Goal: Transaction & Acquisition: Purchase product/service

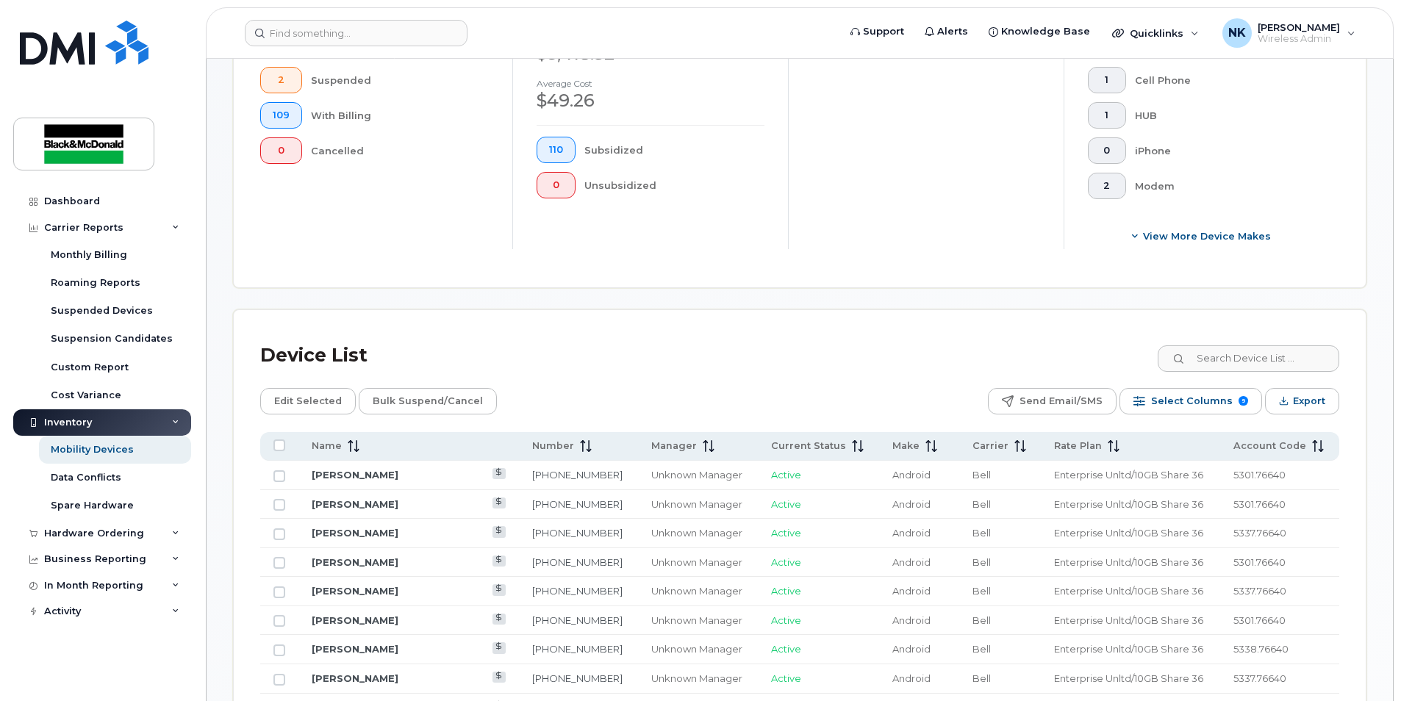
scroll to position [662, 0]
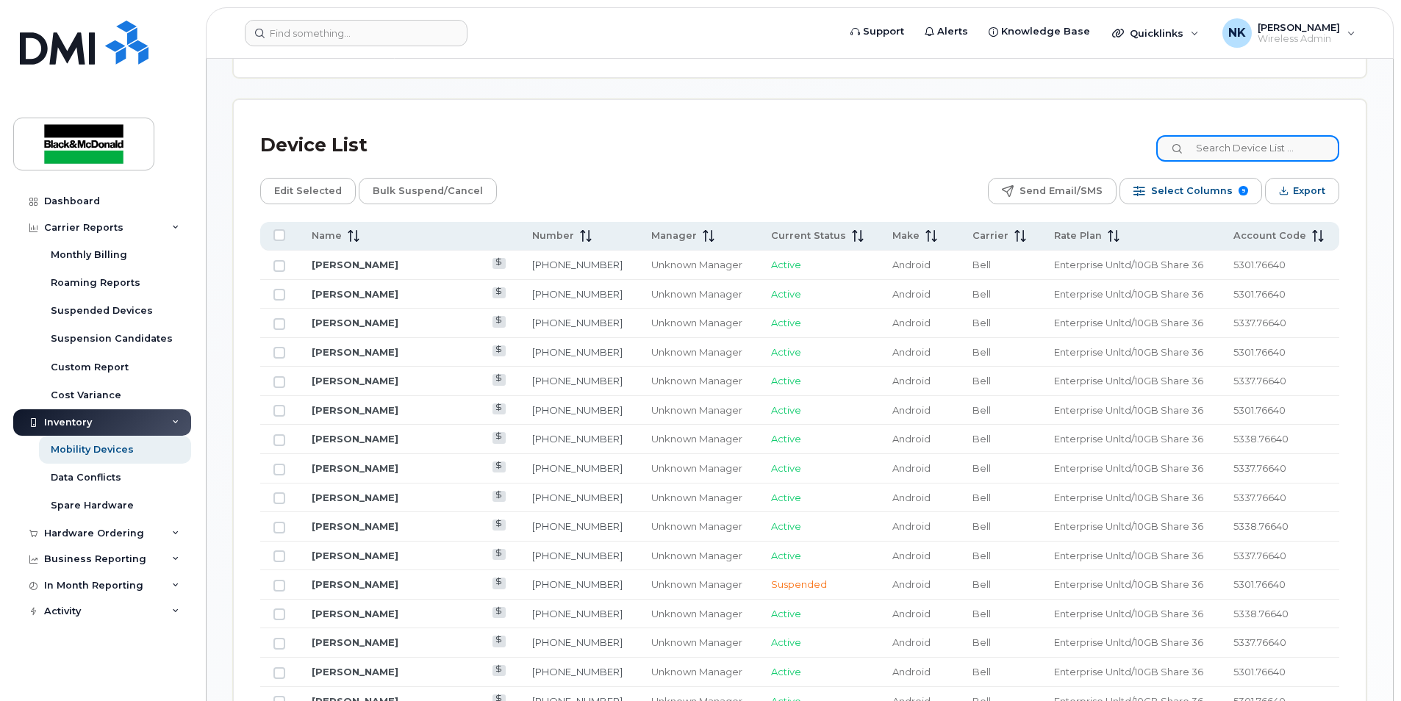
click at [1267, 158] on input at bounding box center [1247, 148] width 183 height 26
type input "Ryan"
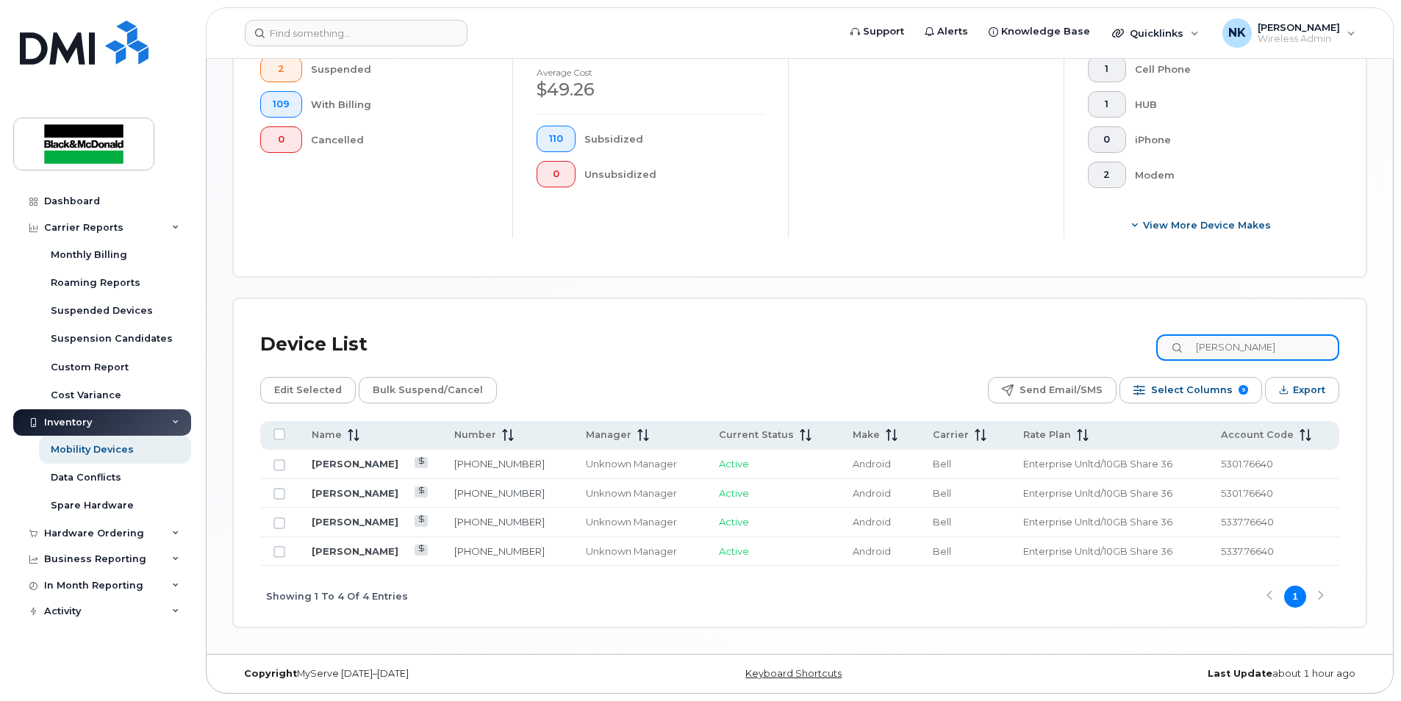
scroll to position [465, 0]
drag, startPoint x: 1272, startPoint y: 343, endPoint x: 1055, endPoint y: 302, distance: 221.4
click at [1055, 303] on div "Device List Ryan Edit Selected Bulk Suspend/Cancel Send Email/SMS Select Column…" at bounding box center [800, 463] width 1132 height 328
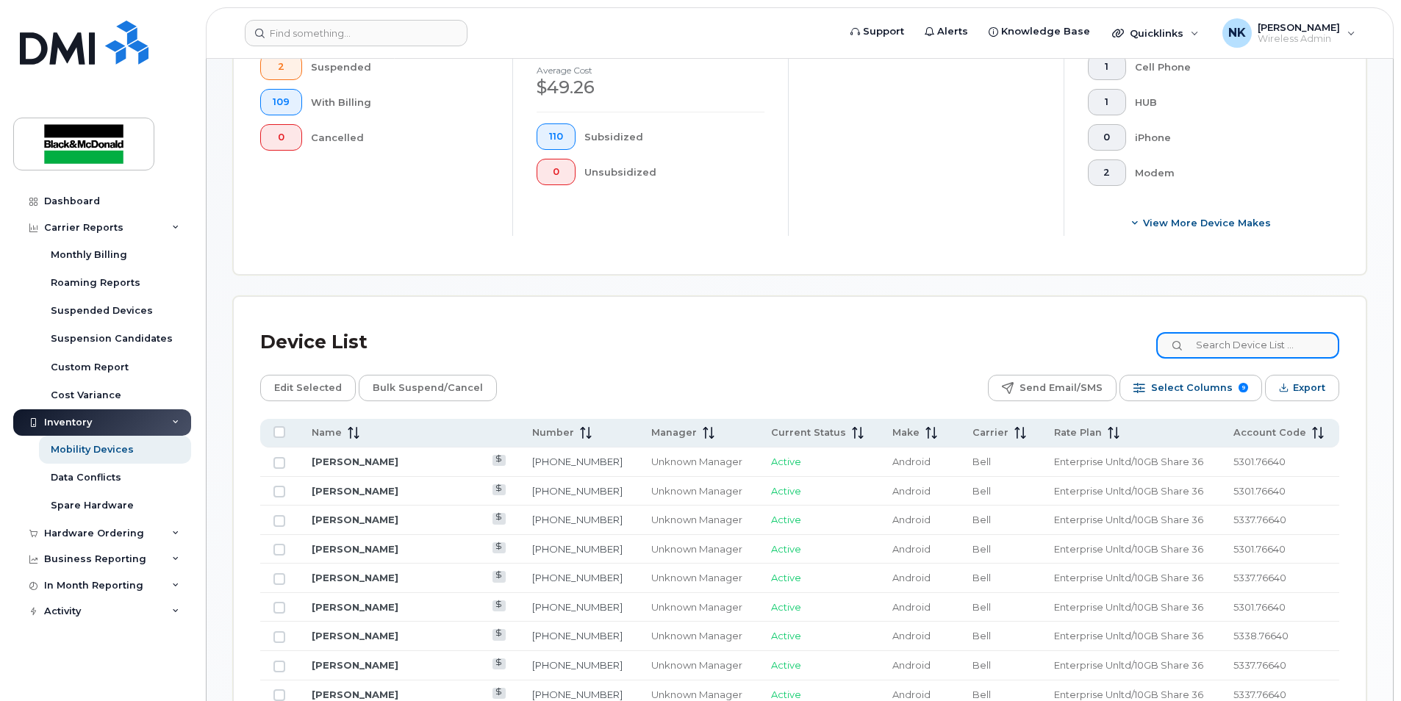
scroll to position [662, 0]
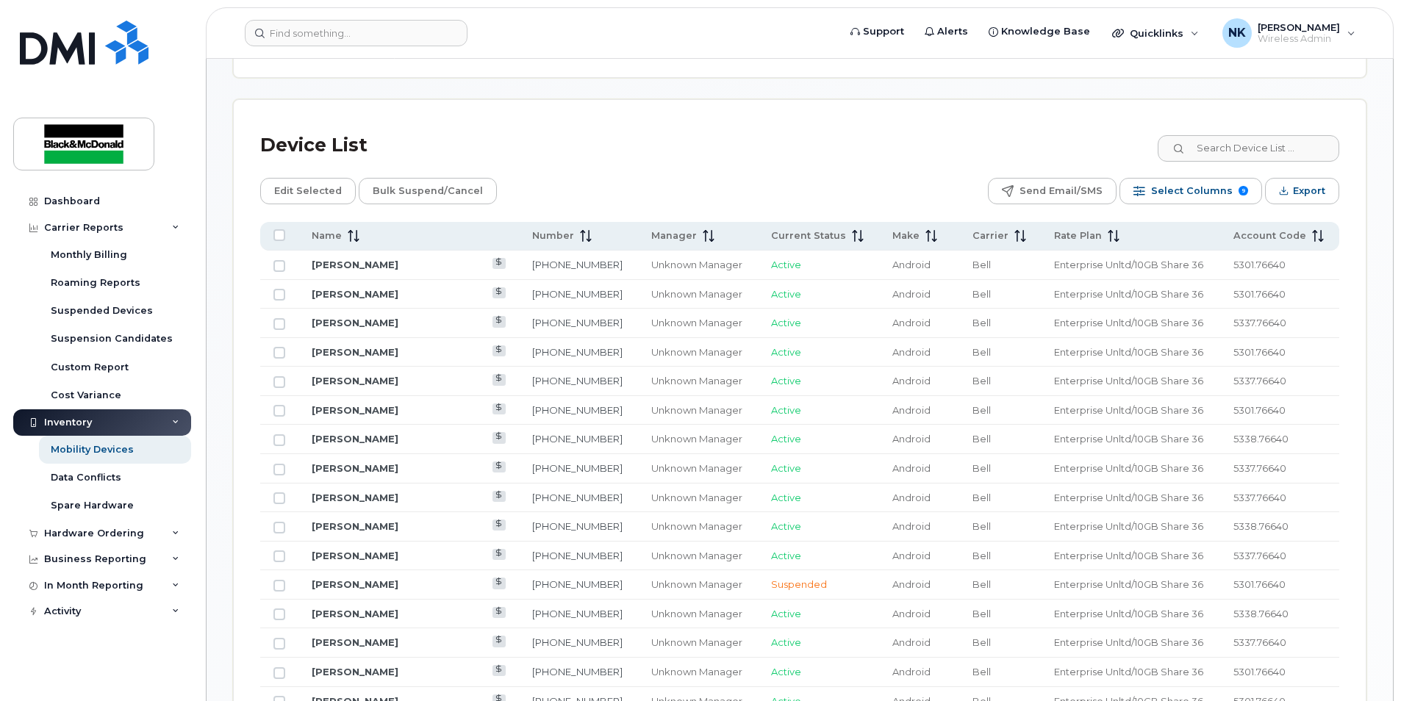
click at [80, 423] on div "Inventory" at bounding box center [68, 423] width 48 height 12
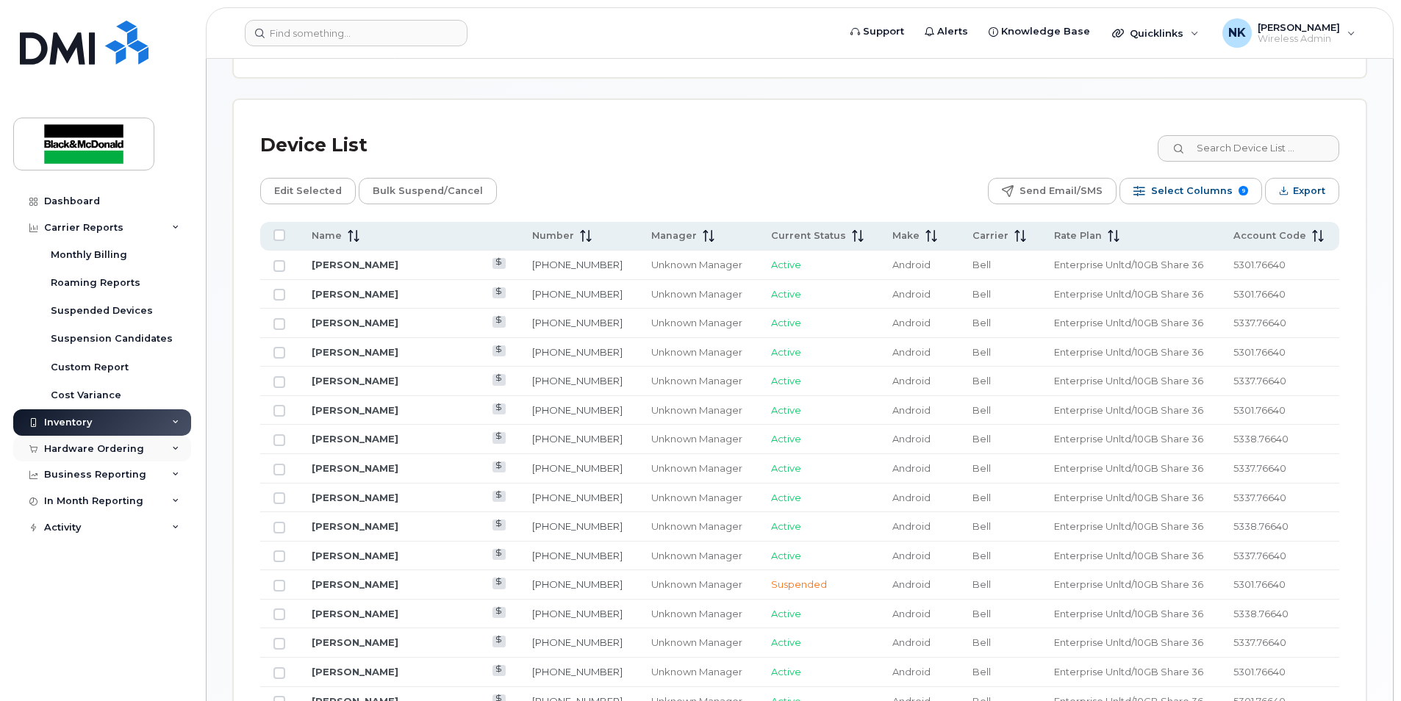
click at [96, 453] on div "Hardware Ordering" at bounding box center [94, 449] width 100 height 12
click at [69, 505] on div "Orders" at bounding box center [69, 504] width 36 height 13
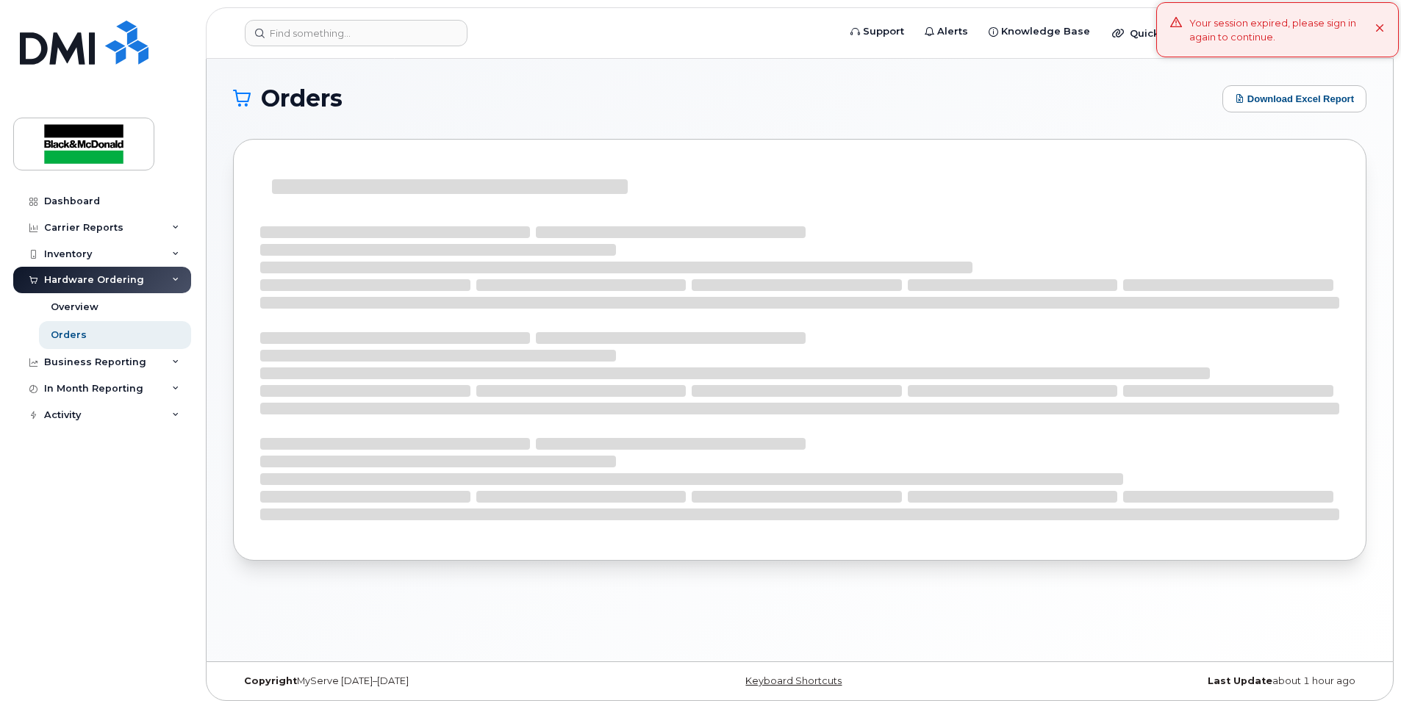
click at [1378, 29] on icon at bounding box center [1380, 29] width 10 height 10
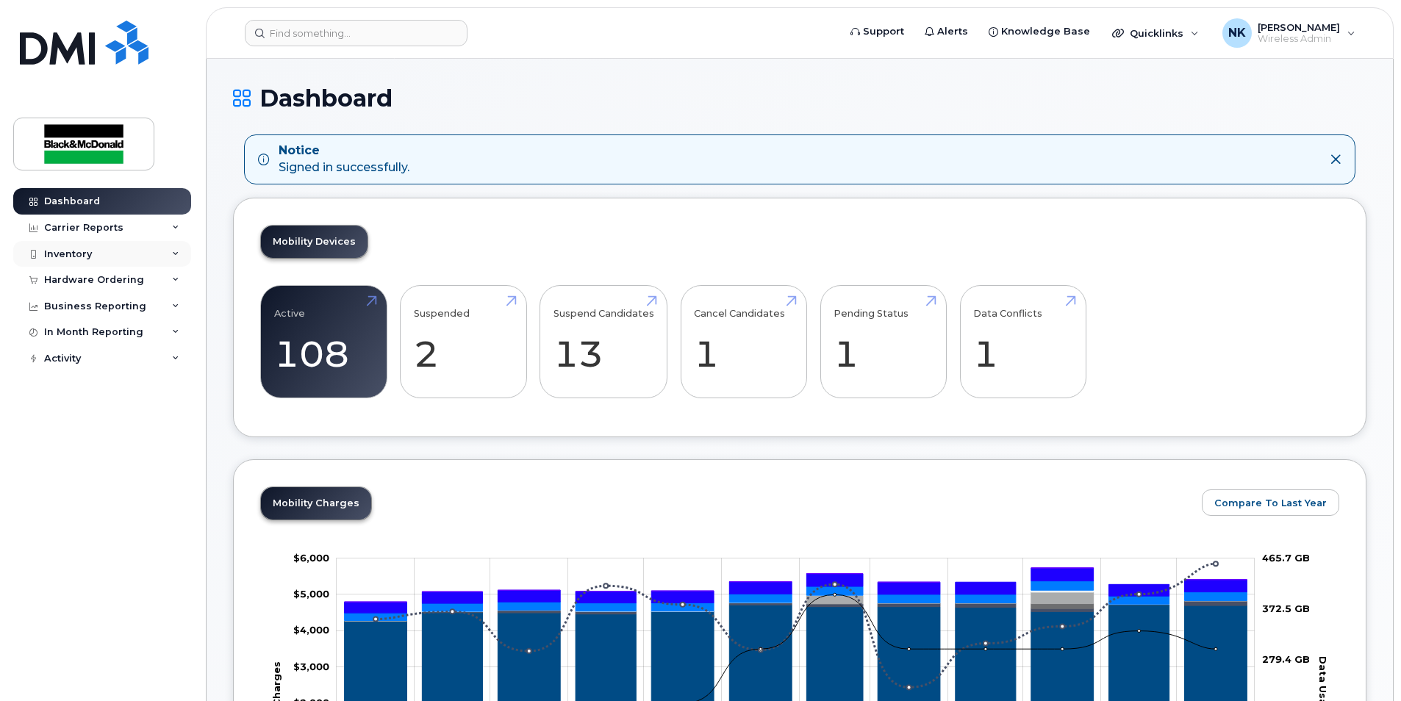
click at [63, 254] on div "Inventory" at bounding box center [68, 254] width 48 height 12
click at [62, 254] on div "Inventory" at bounding box center [68, 254] width 48 height 12
click at [104, 286] on div "Hardware Ordering" at bounding box center [102, 280] width 178 height 26
click at [57, 337] on div "Orders" at bounding box center [69, 335] width 36 height 13
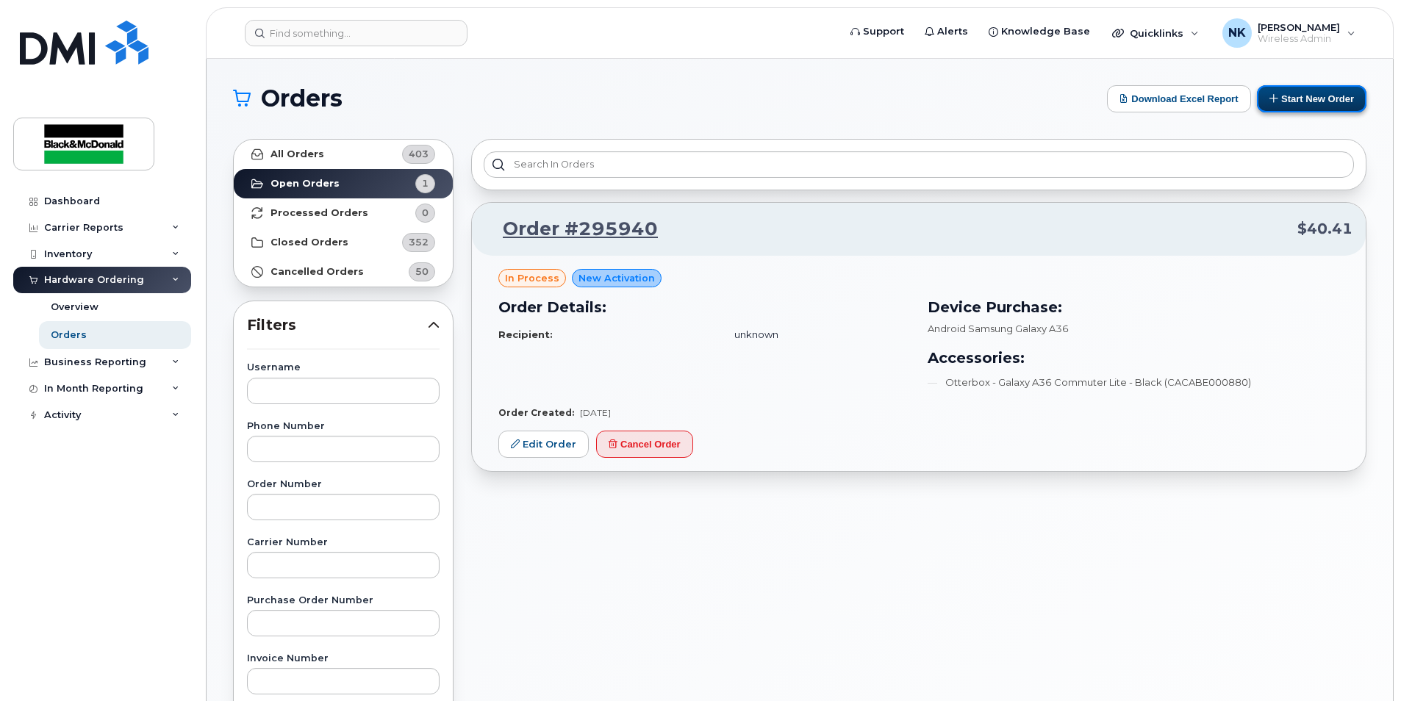
click at [1336, 90] on button "Start New Order" at bounding box center [1312, 98] width 110 height 27
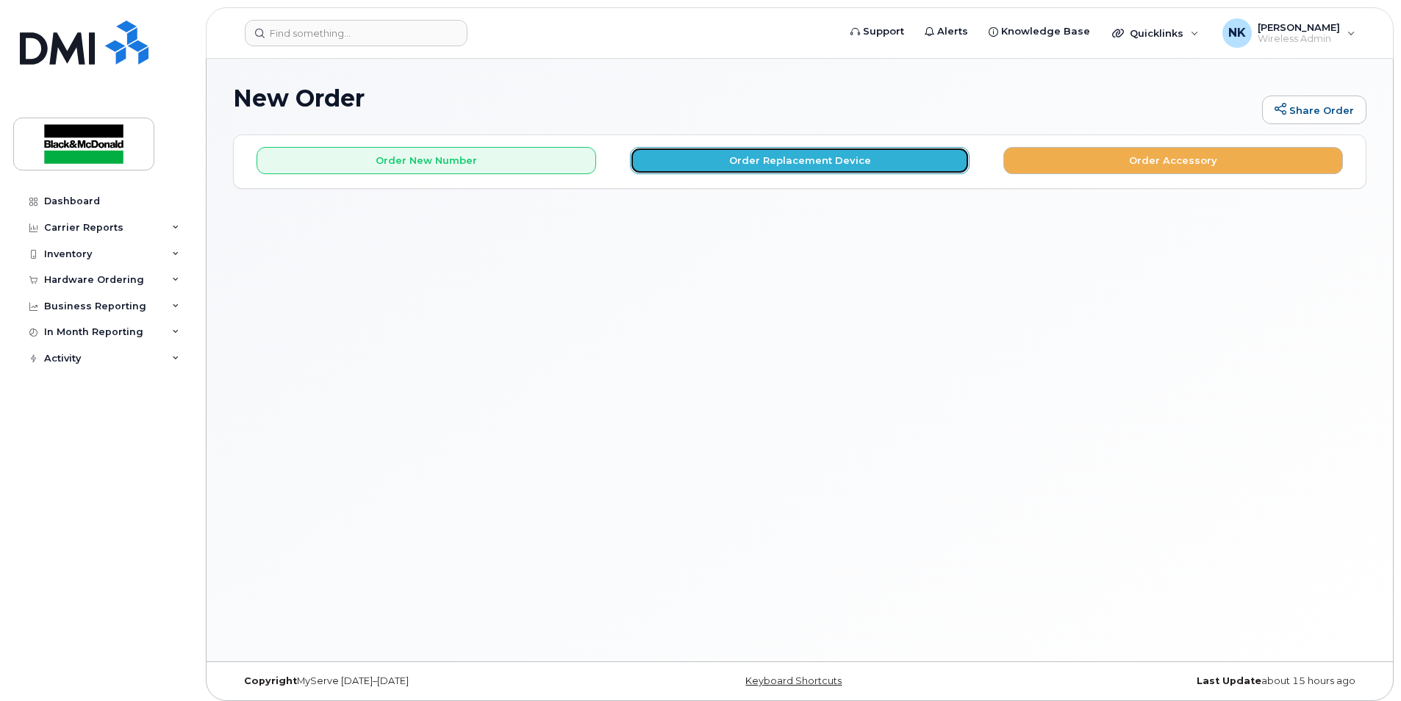
click at [862, 171] on button "Order Replacement Device" at bounding box center [800, 160] width 340 height 27
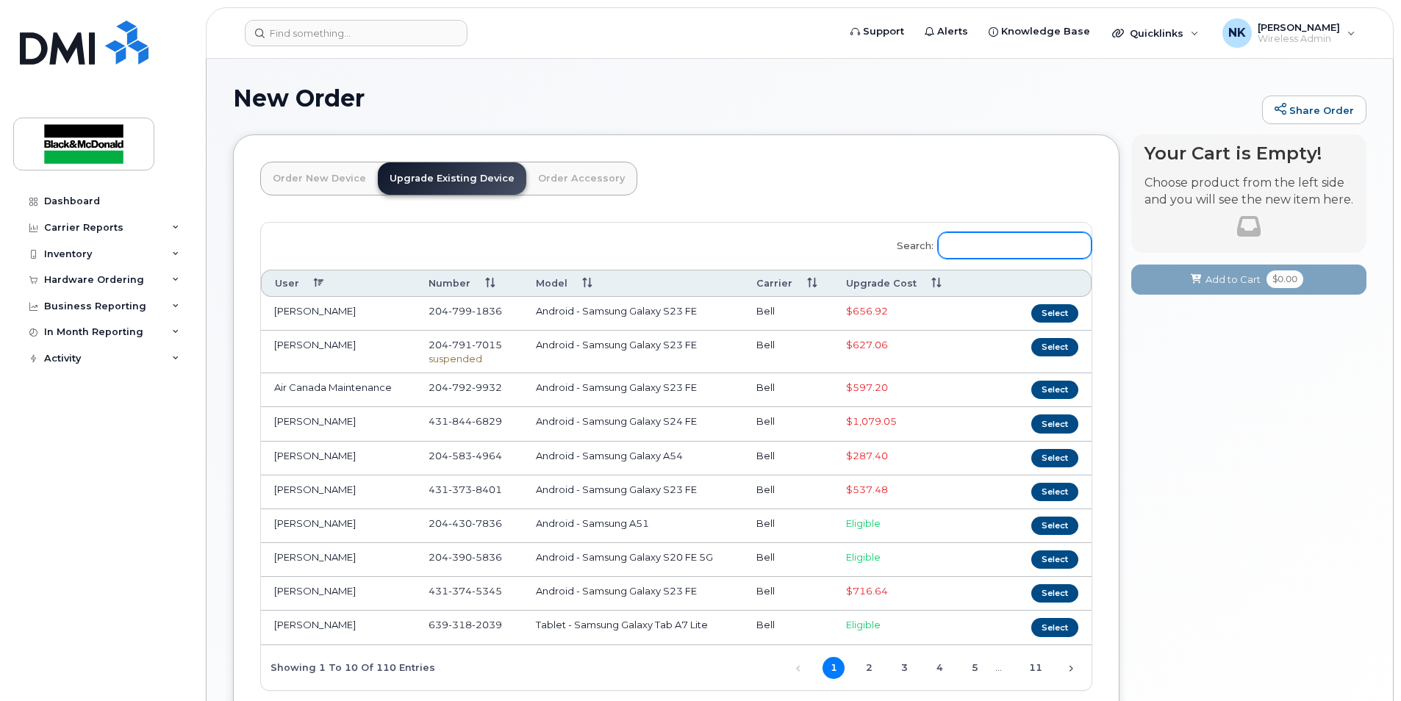
click at [994, 248] on input "Search:" at bounding box center [1015, 245] width 154 height 26
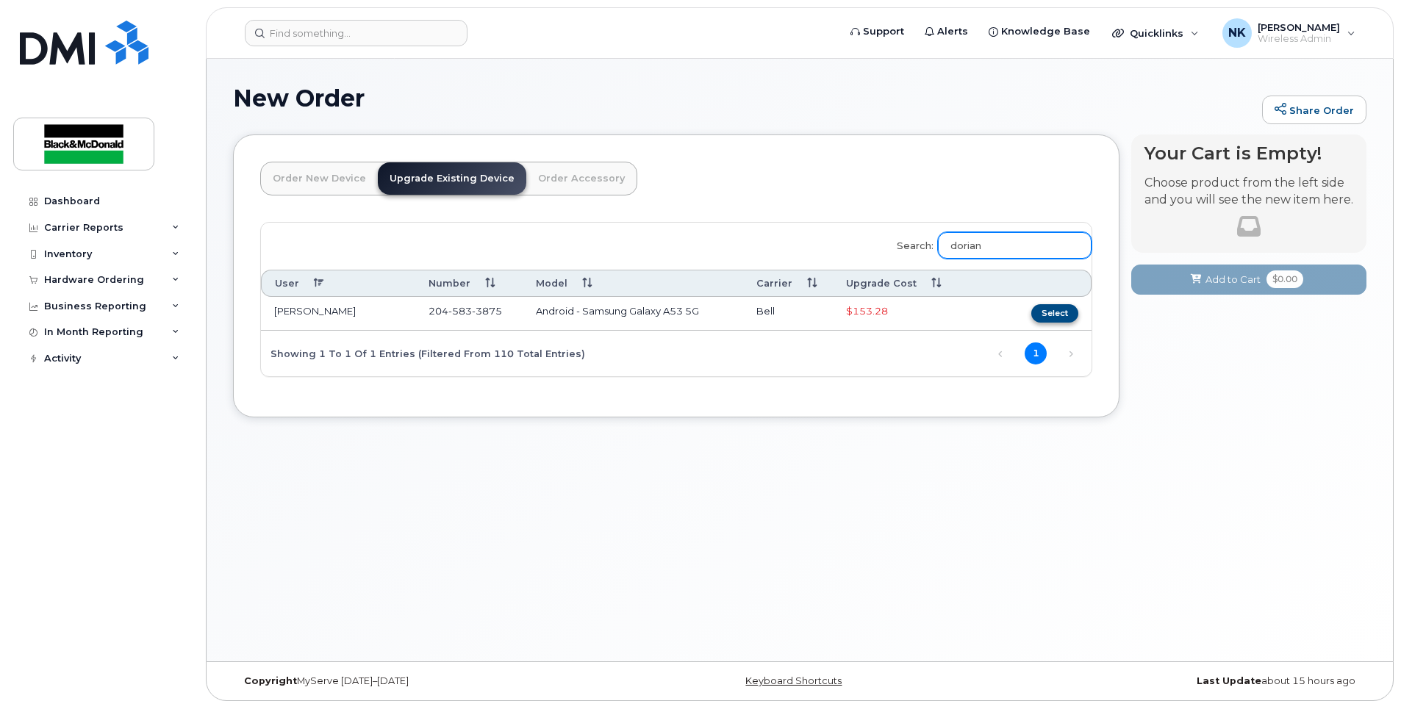
type input "dorian"
click at [1062, 307] on button "Select" at bounding box center [1054, 313] width 47 height 18
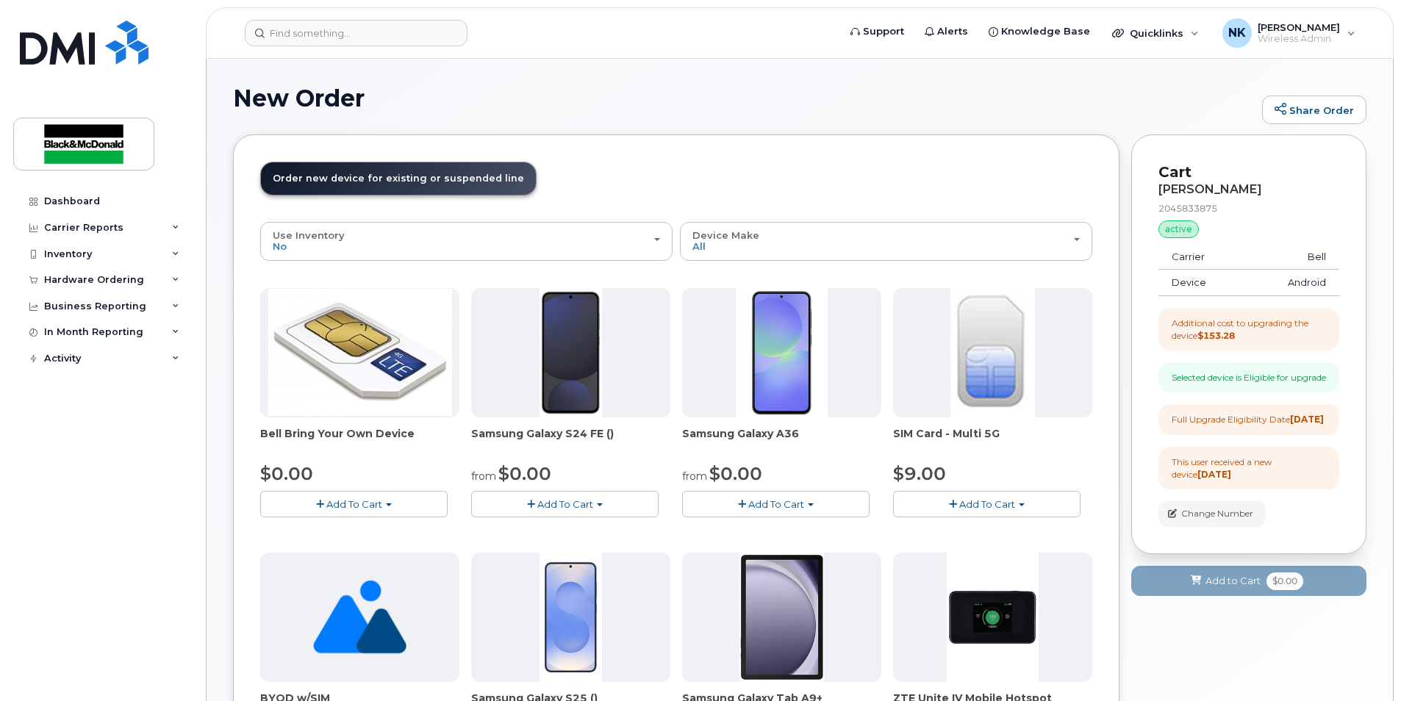
click at [828, 506] on button "Add To Cart" at bounding box center [775, 504] width 187 height 26
click at [785, 531] on link "$0.00 - 3 year term - voice & data plan" at bounding box center [792, 532] width 212 height 18
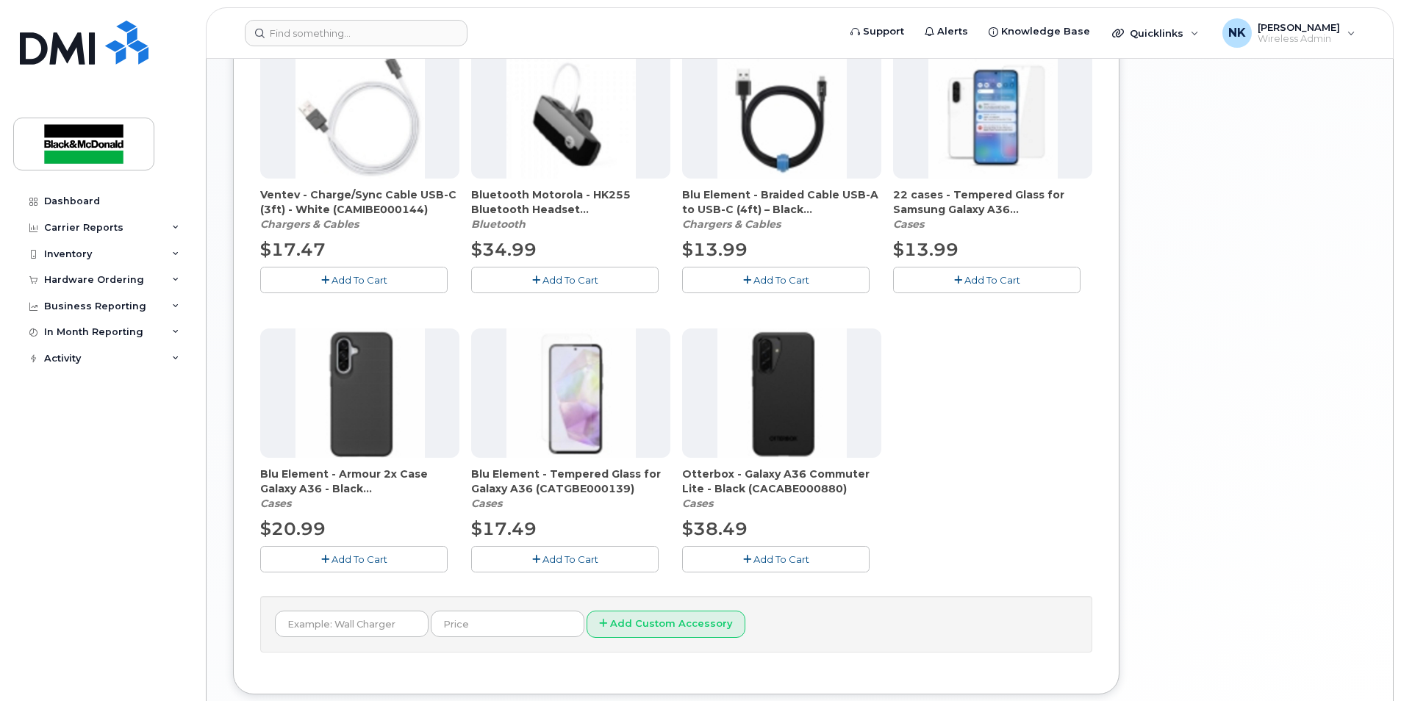
scroll to position [809, 0]
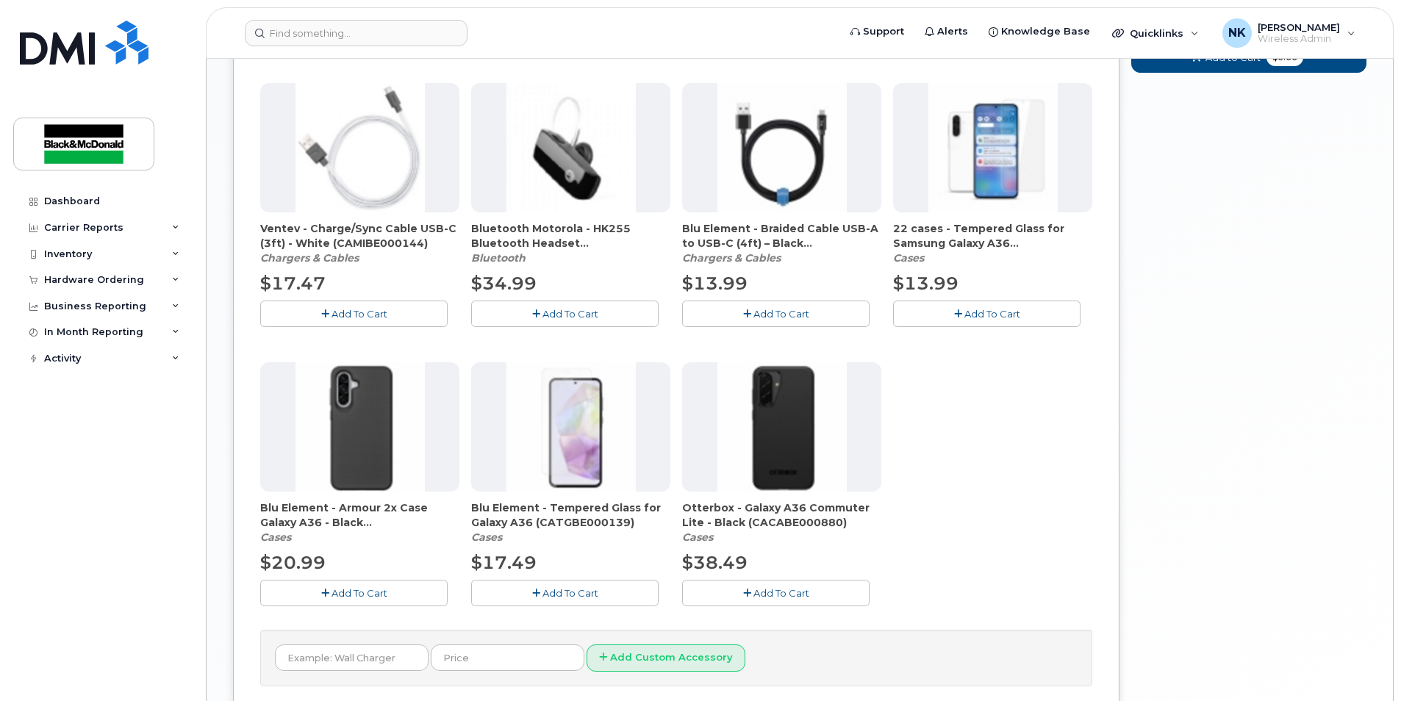
click at [772, 594] on span "Add To Cart" at bounding box center [781, 593] width 56 height 12
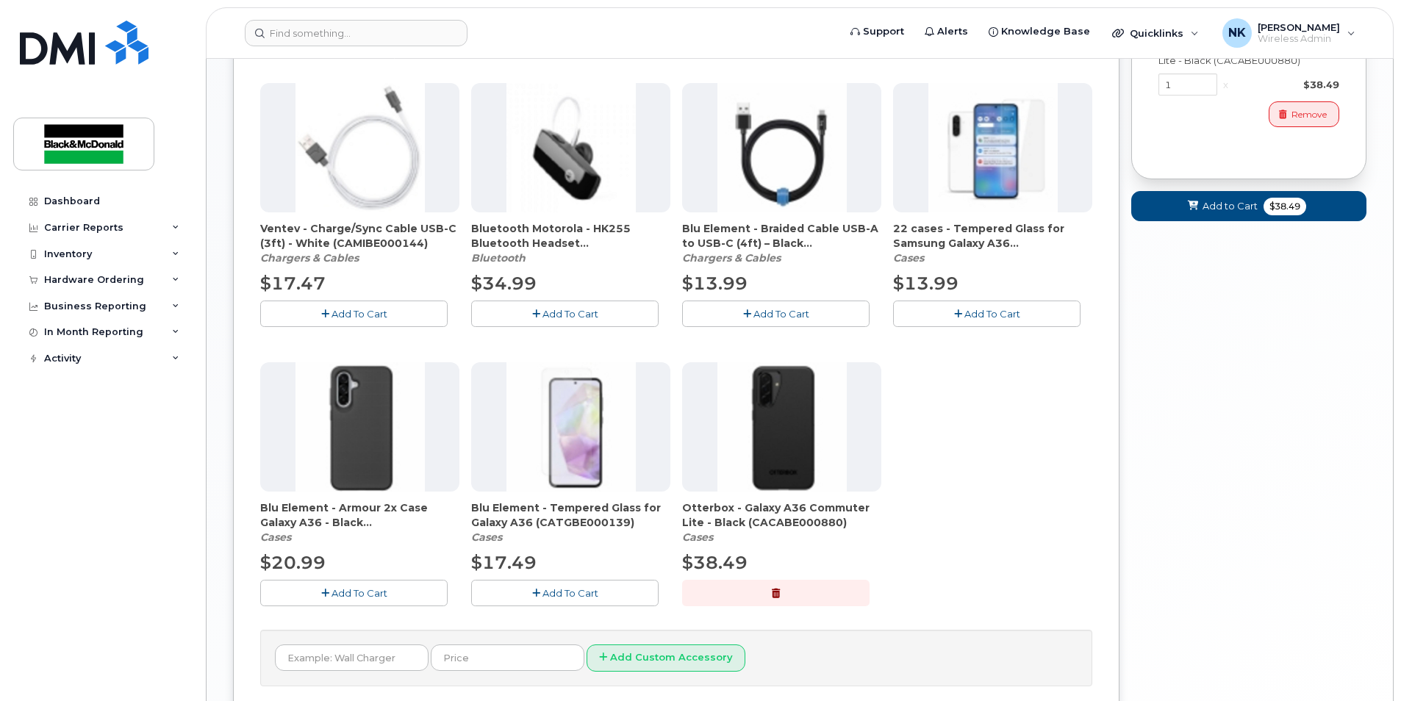
click at [629, 595] on button "Add To Cart" at bounding box center [564, 593] width 187 height 26
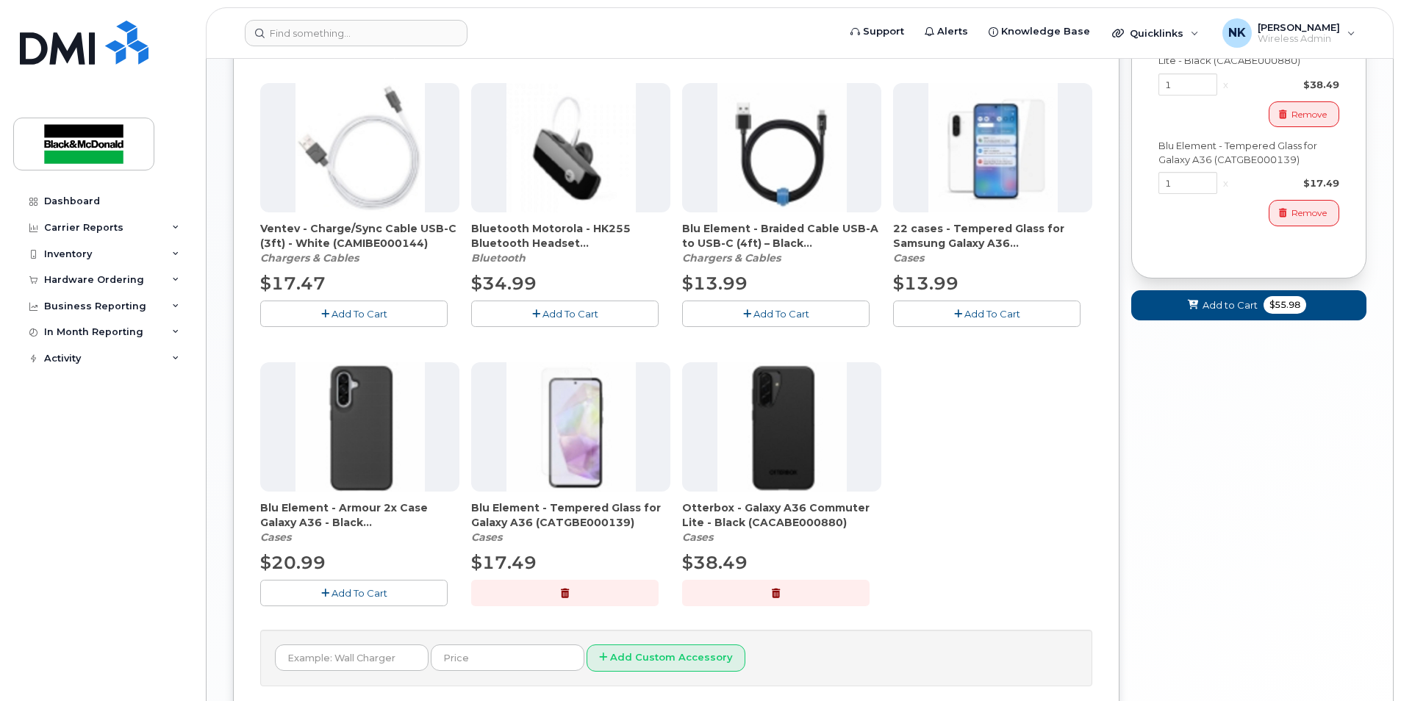
click at [570, 594] on button "button" at bounding box center [564, 593] width 187 height 26
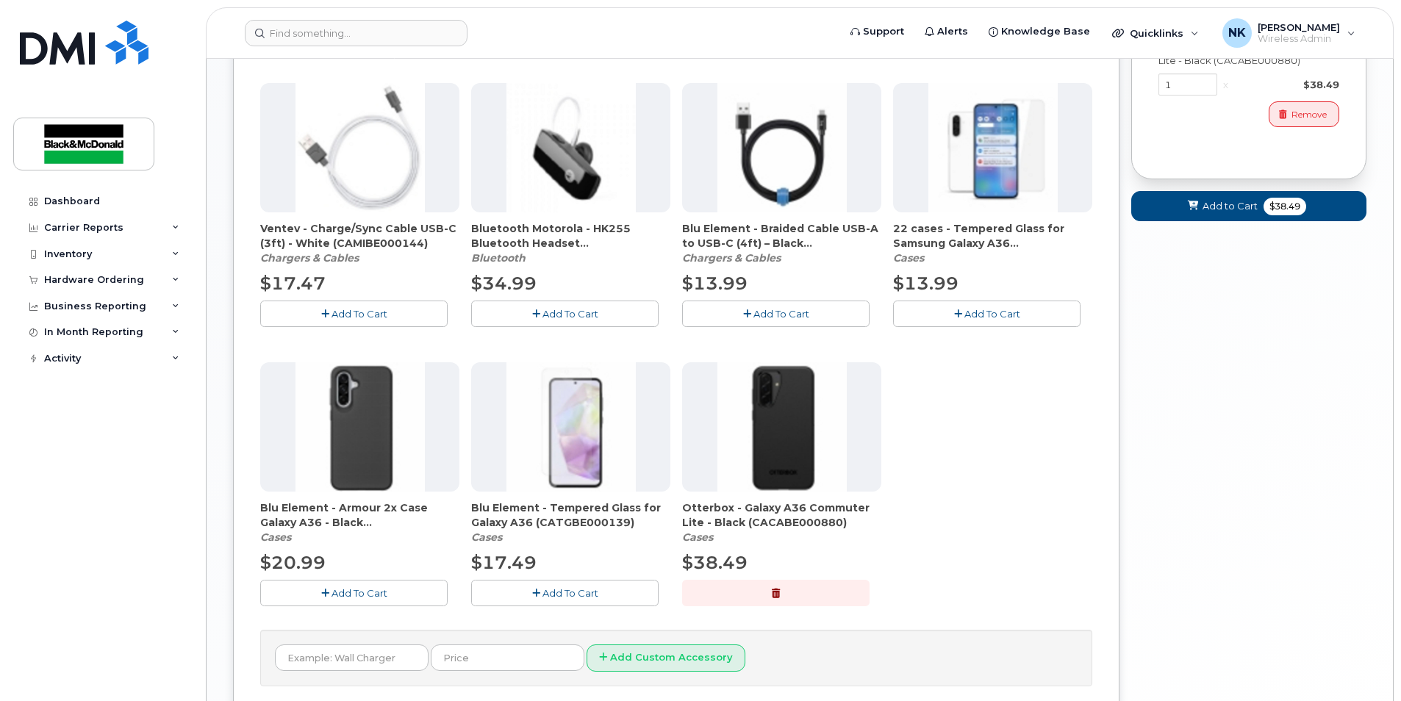
click at [1017, 309] on span "Add To Cart" at bounding box center [992, 314] width 56 height 12
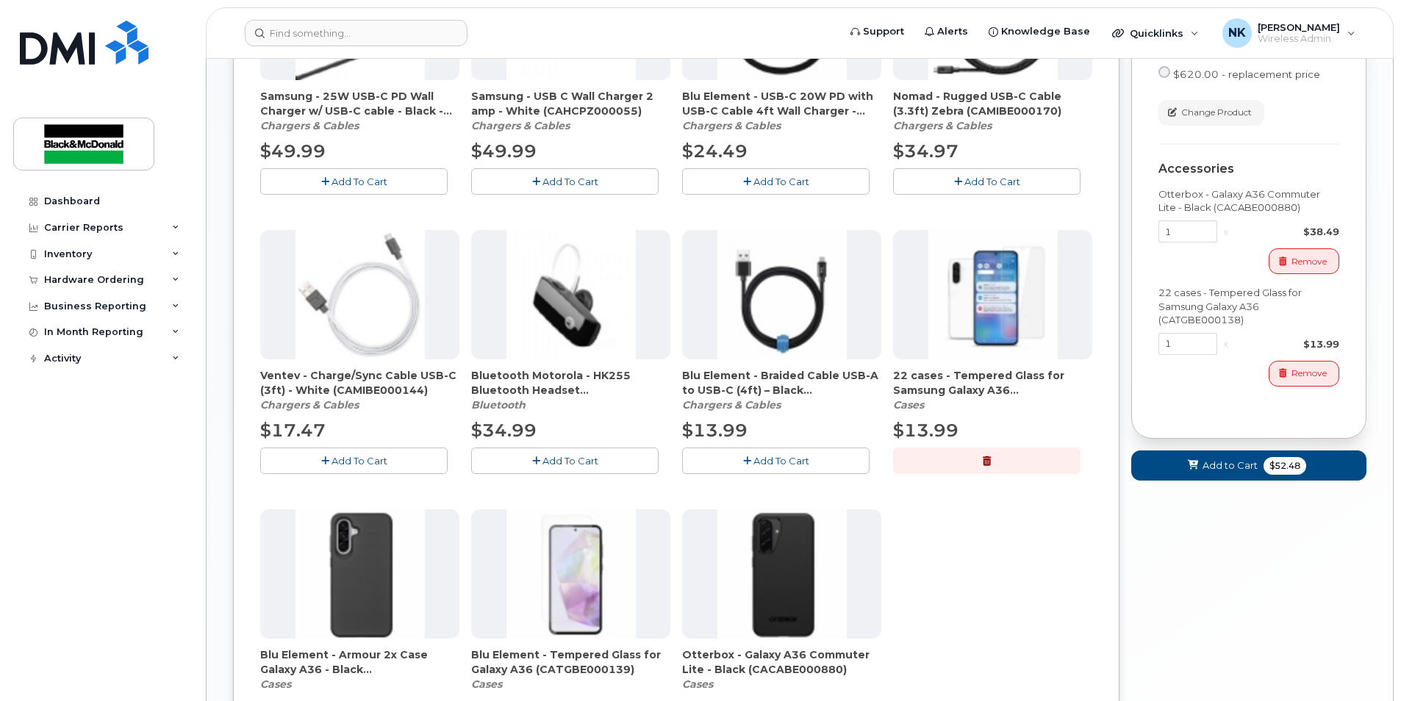
scroll to position [735, 0]
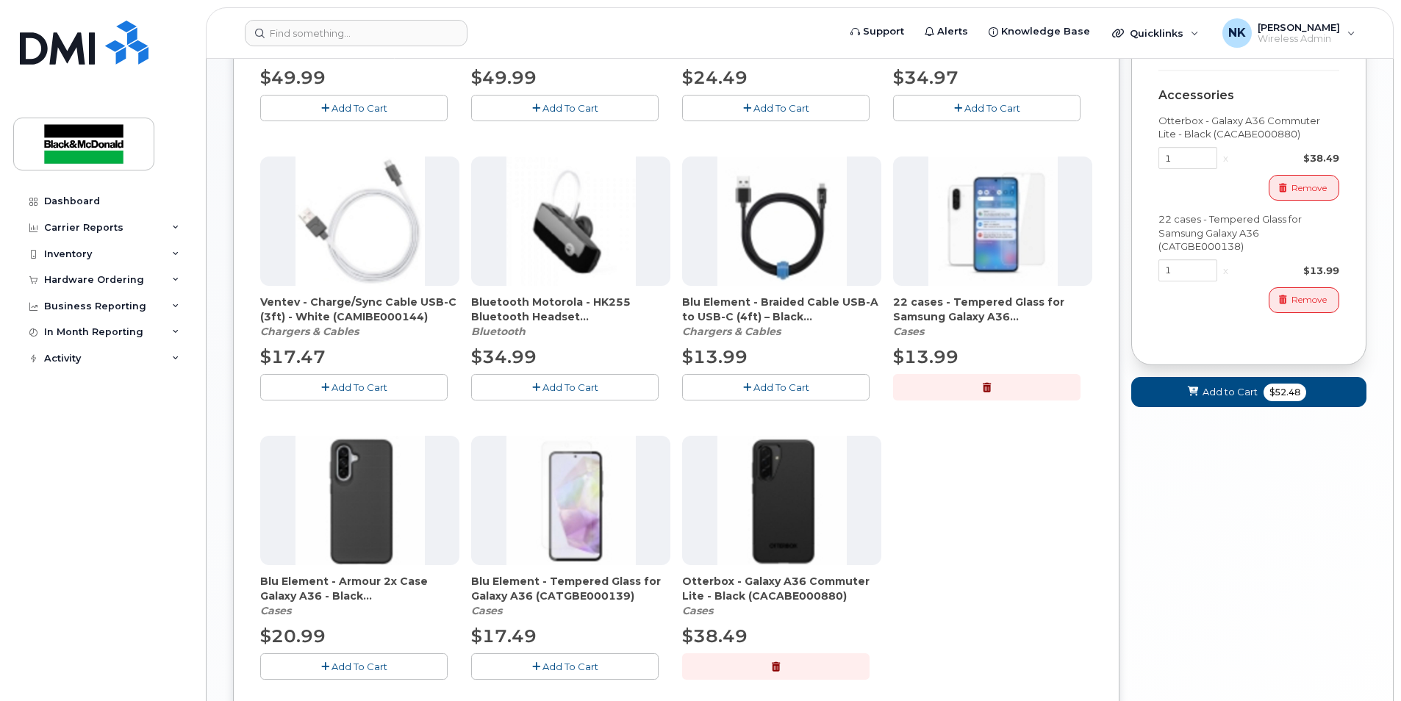
click at [987, 387] on icon "button" at bounding box center [987, 388] width 8 height 10
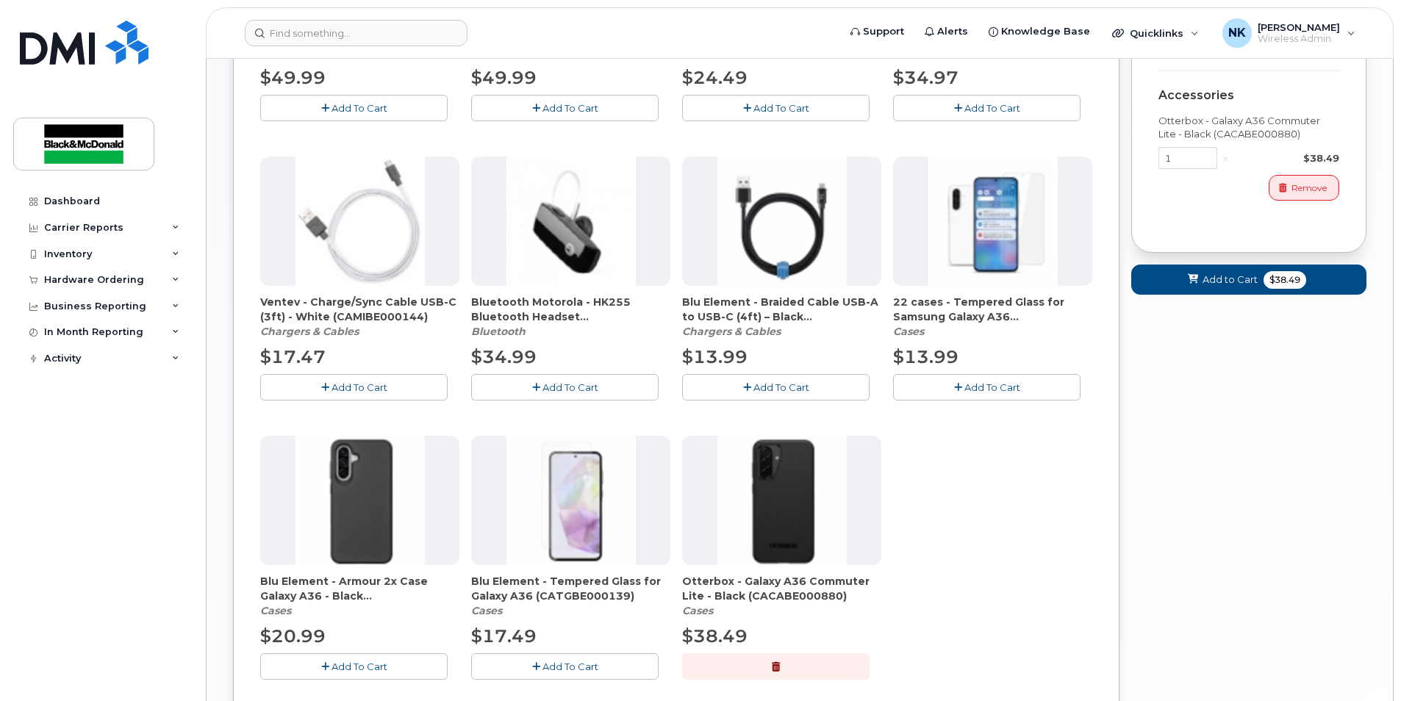
click at [548, 667] on span "Add To Cart" at bounding box center [571, 667] width 56 height 12
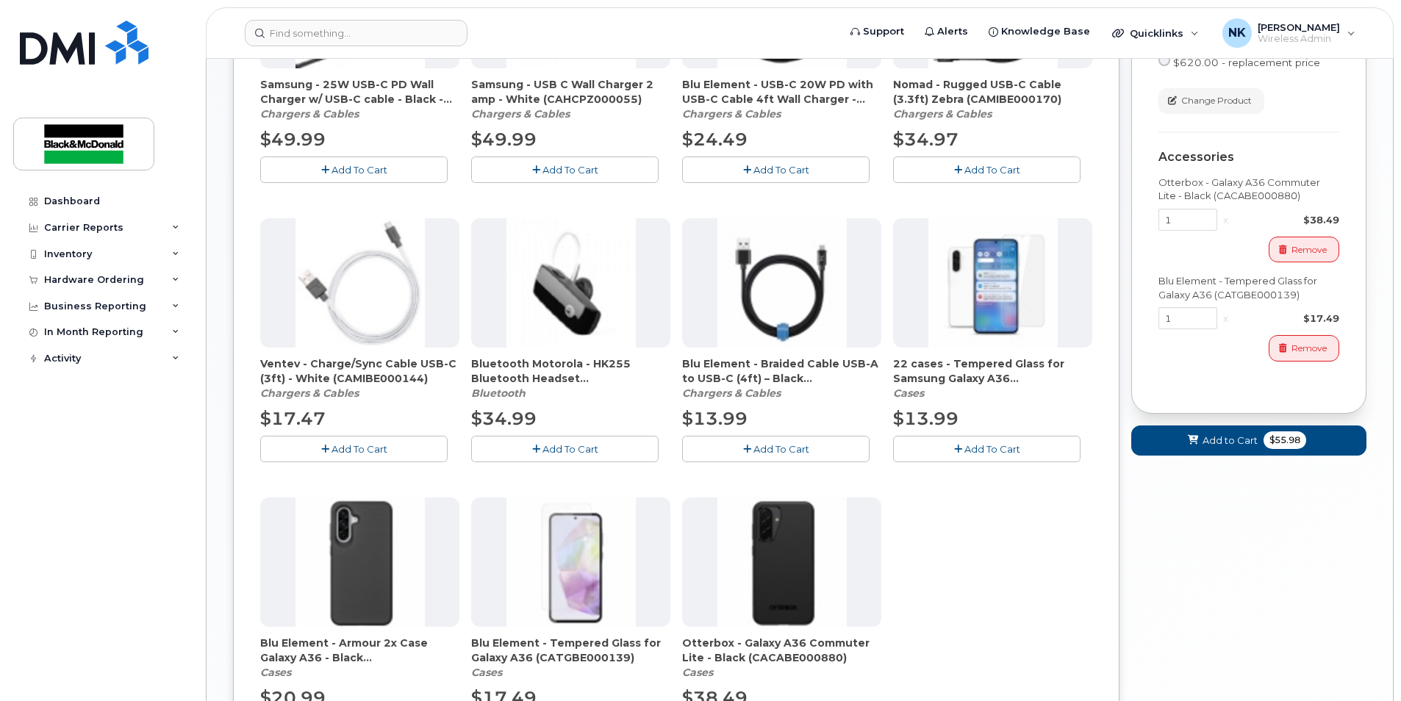
scroll to position [588, 0]
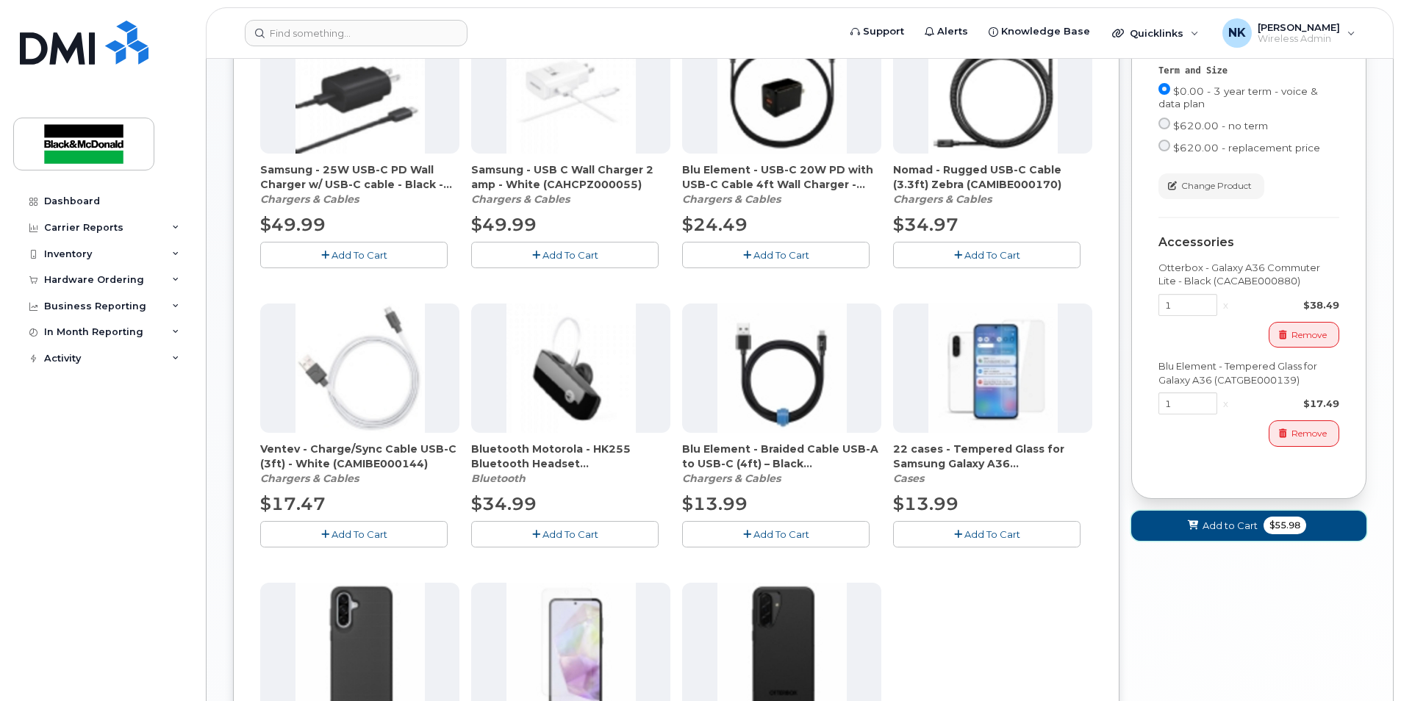
click at [1246, 541] on button "Add to Cart $55.98" at bounding box center [1248, 526] width 235 height 30
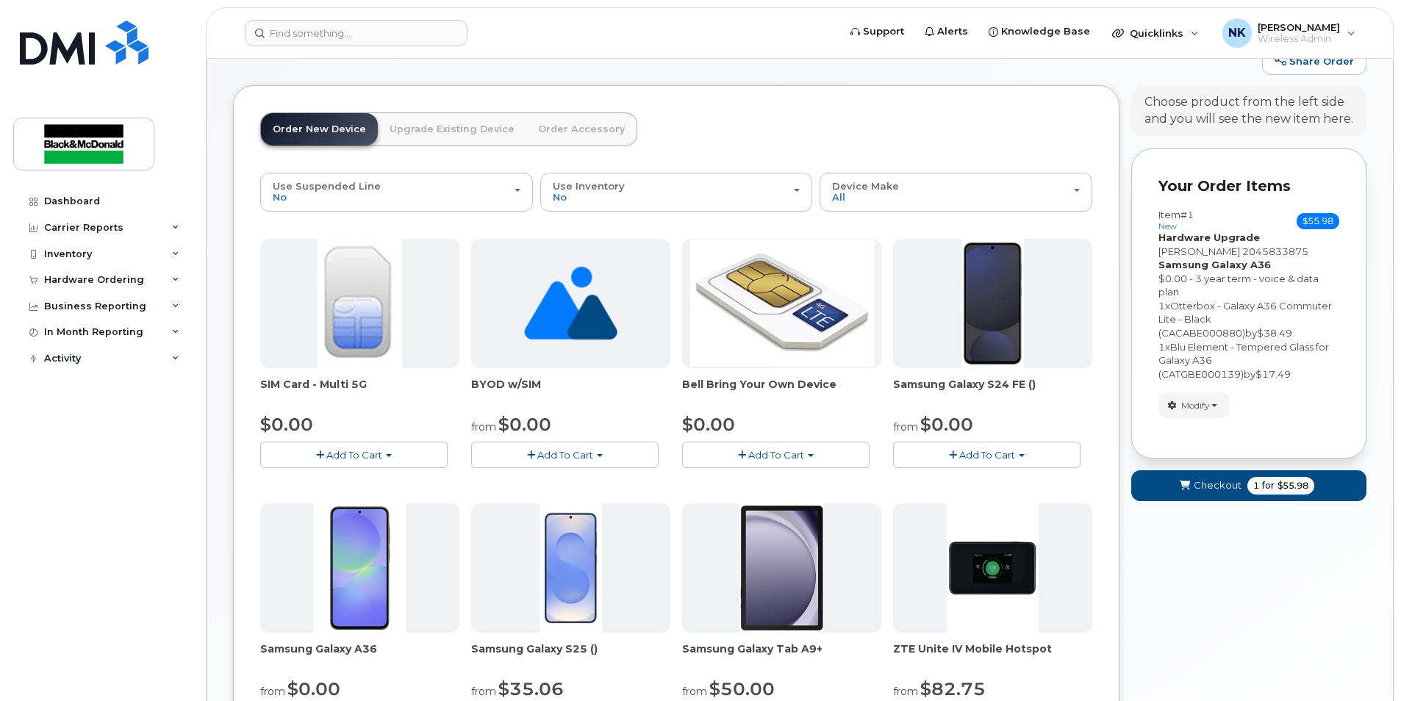
scroll to position [24, 0]
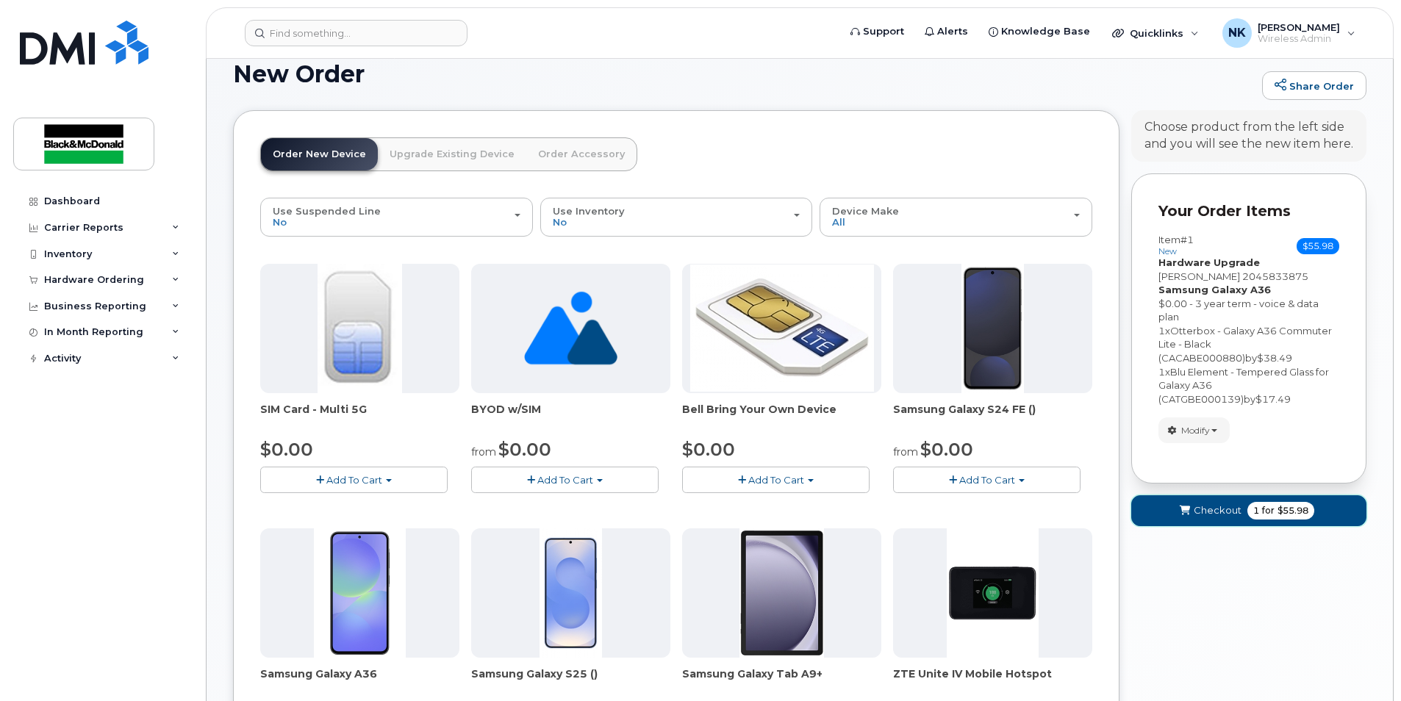
click at [1228, 518] on span "Checkout" at bounding box center [1218, 511] width 48 height 14
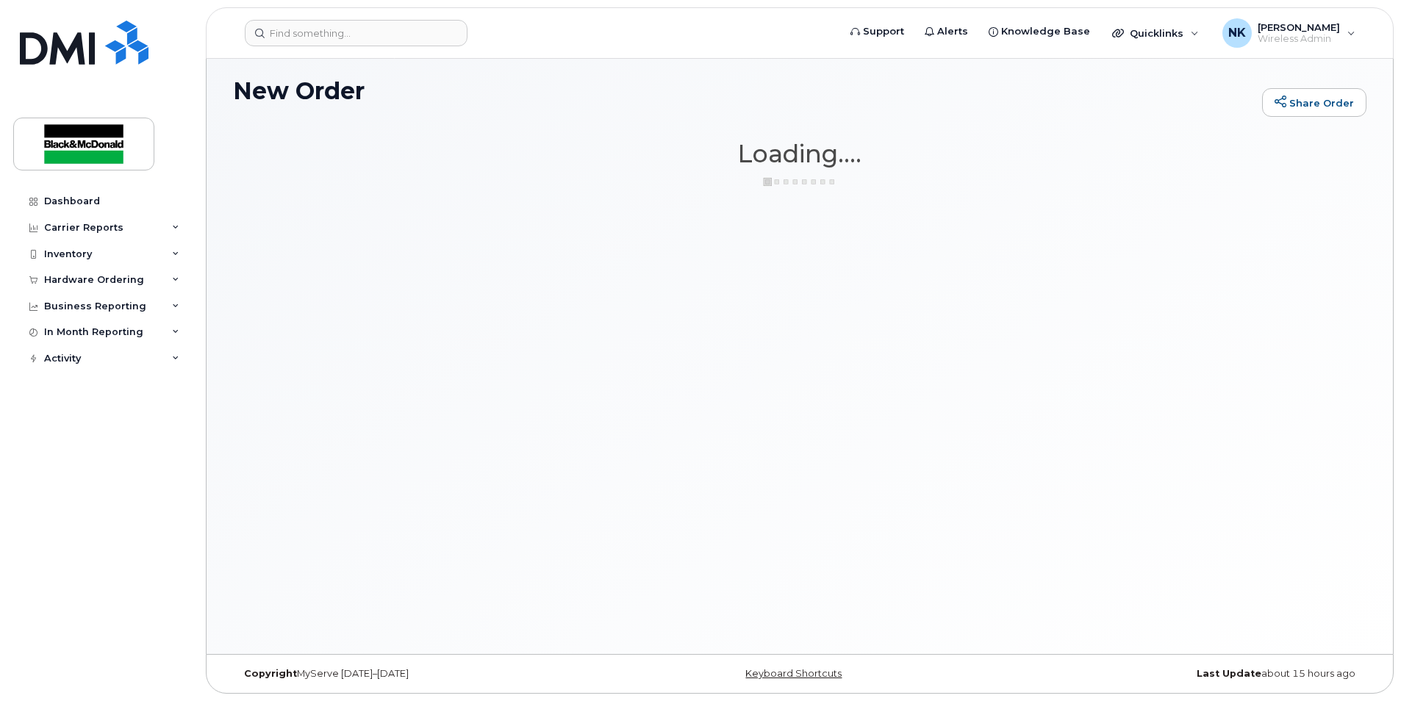
scroll to position [7, 0]
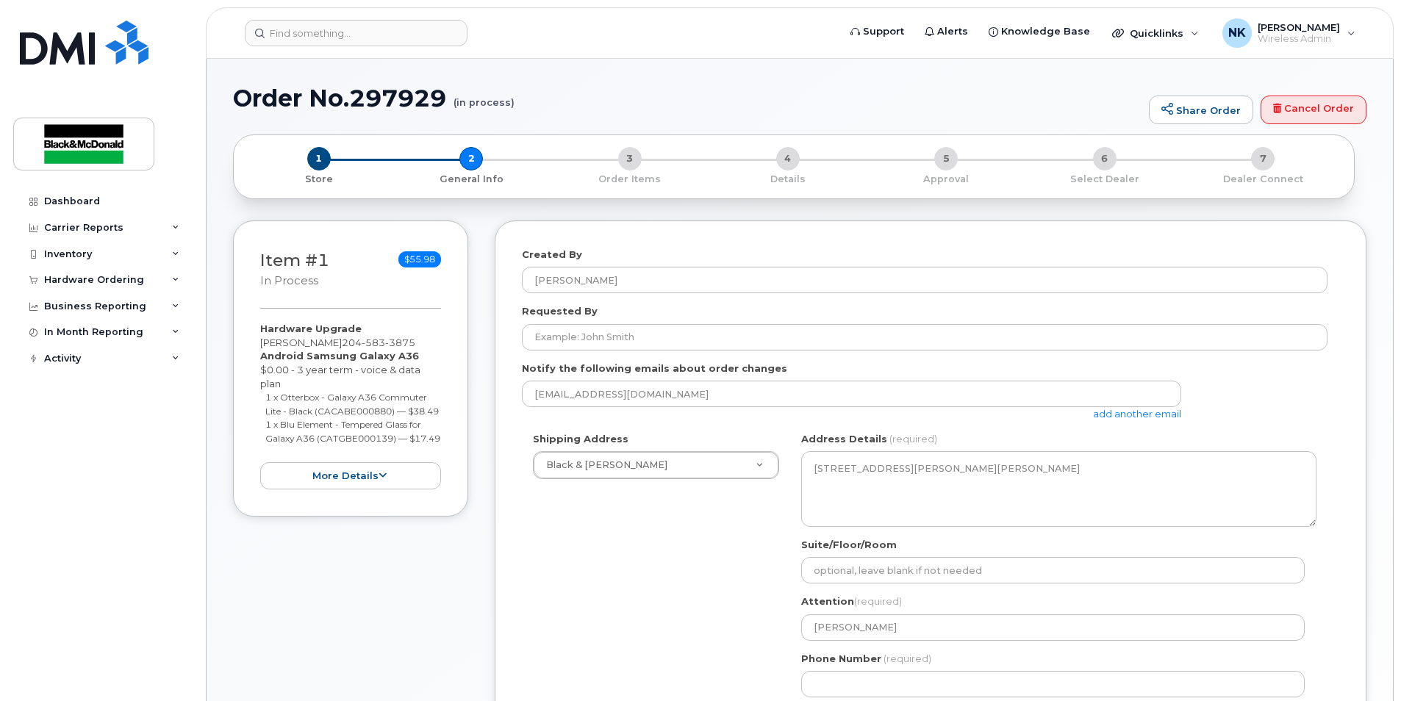
select select
click at [659, 343] on form "Created By Nuray Kiamil Requested By Notify the following emails about order ch…" at bounding box center [930, 576] width 817 height 657
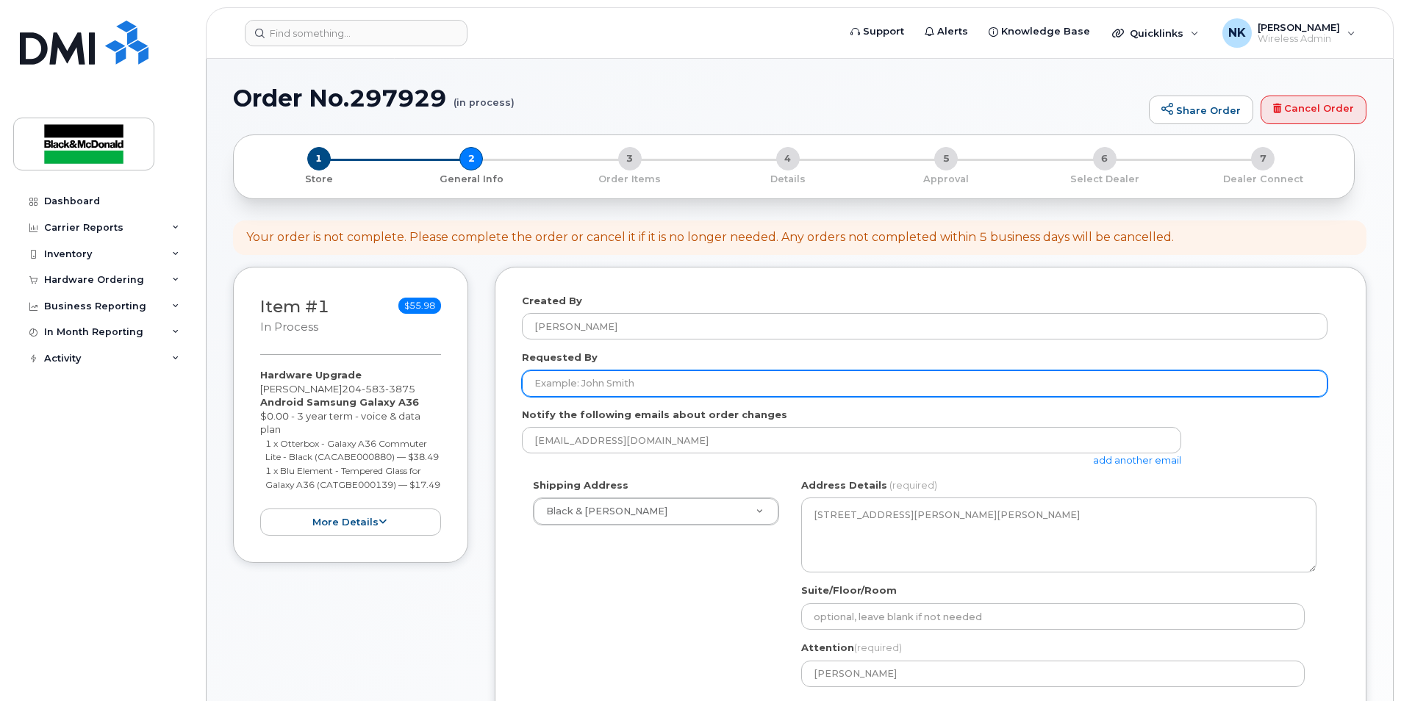
click at [657, 386] on input "Requested By" at bounding box center [925, 383] width 806 height 26
type input "[PERSON_NAME]"
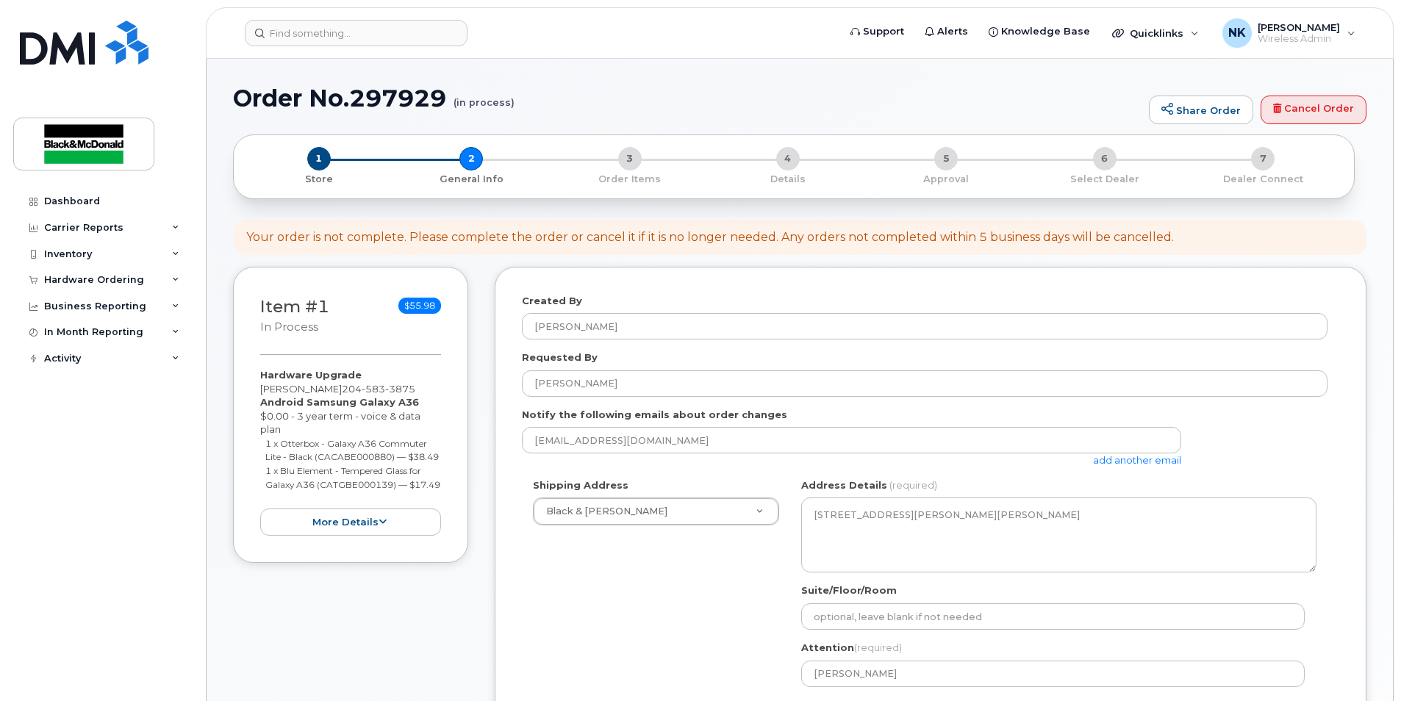
click at [701, 562] on div "Shipping Address Black & McDonald Regina Black & McDonald Regina Black & McDona…" at bounding box center [925, 617] width 806 height 276
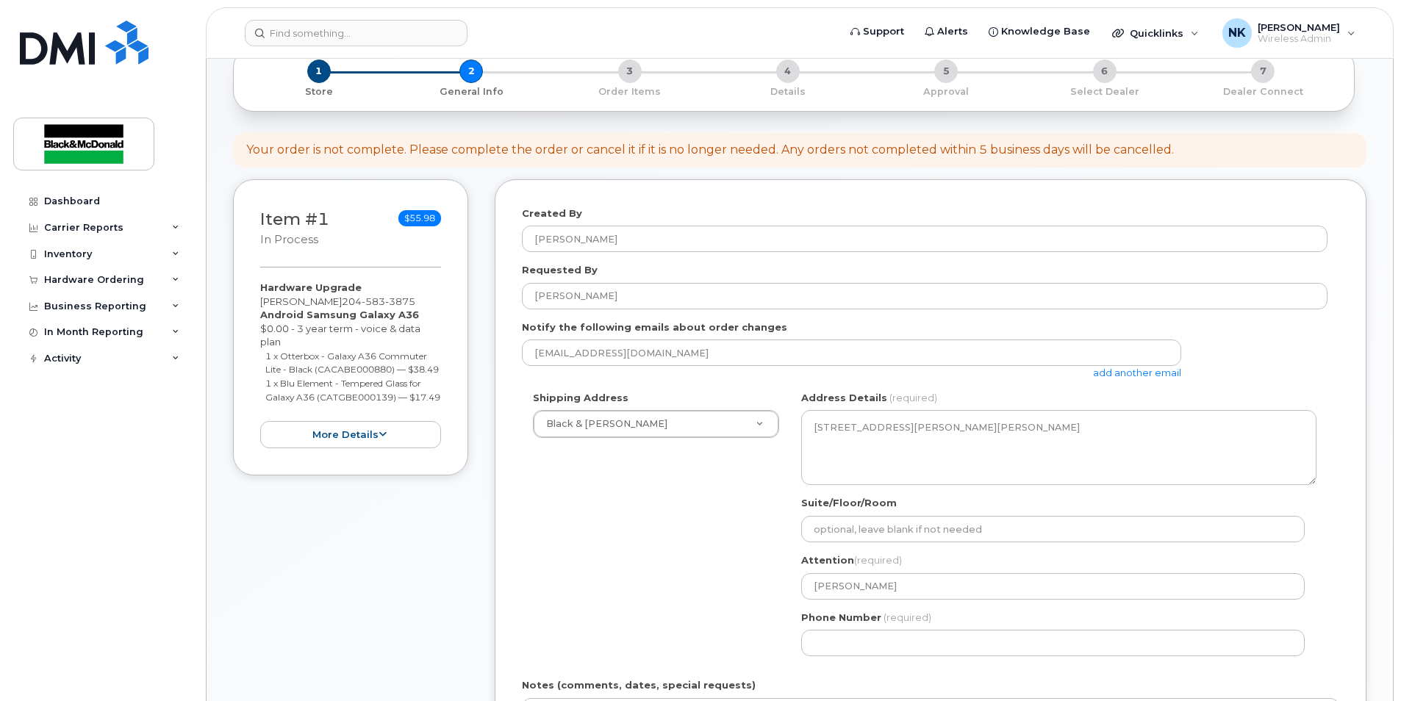
scroll to position [147, 0]
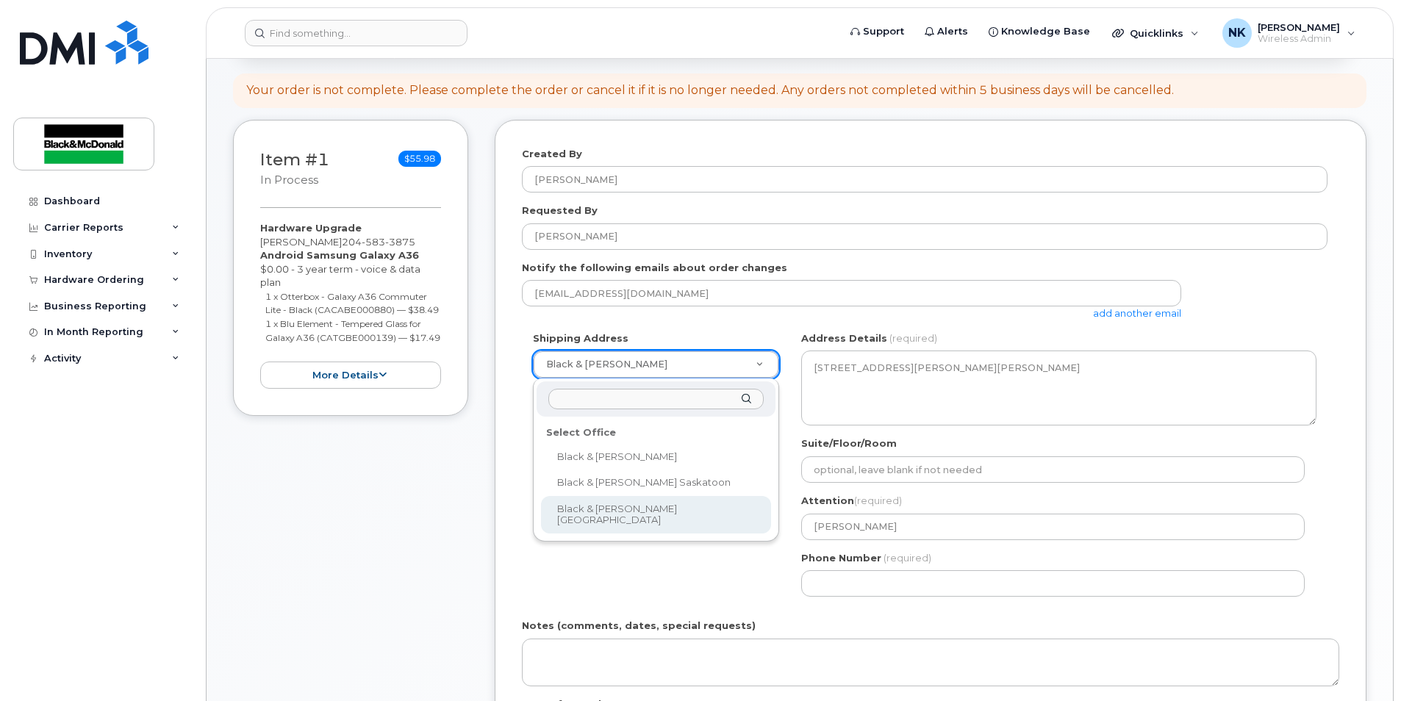
select select
type textarea "401A Weston Street Winnipeg Manitoba R3E 3H4"
type input "[PERSON_NAME]"
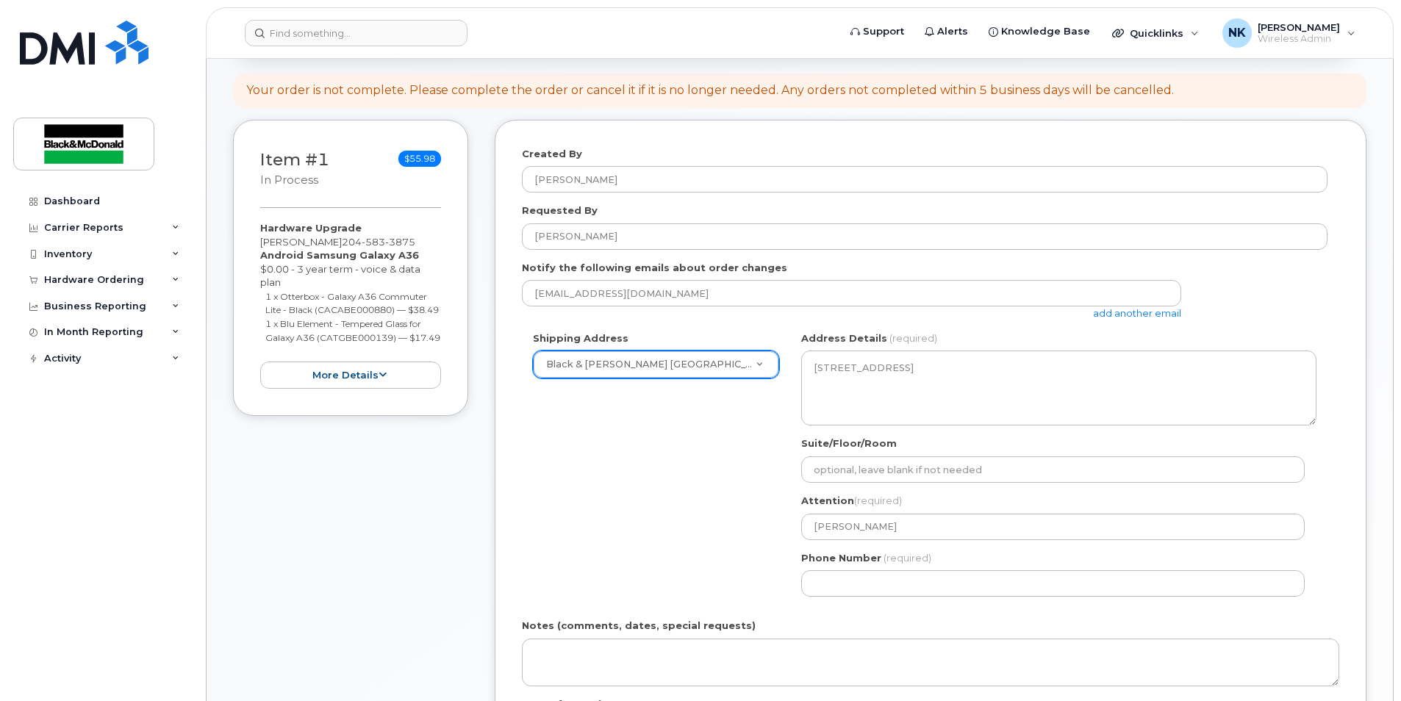
click at [717, 481] on div "Shipping Address Black & McDonald Winnipeg Black & McDonald Regina Black & McDo…" at bounding box center [925, 470] width 806 height 276
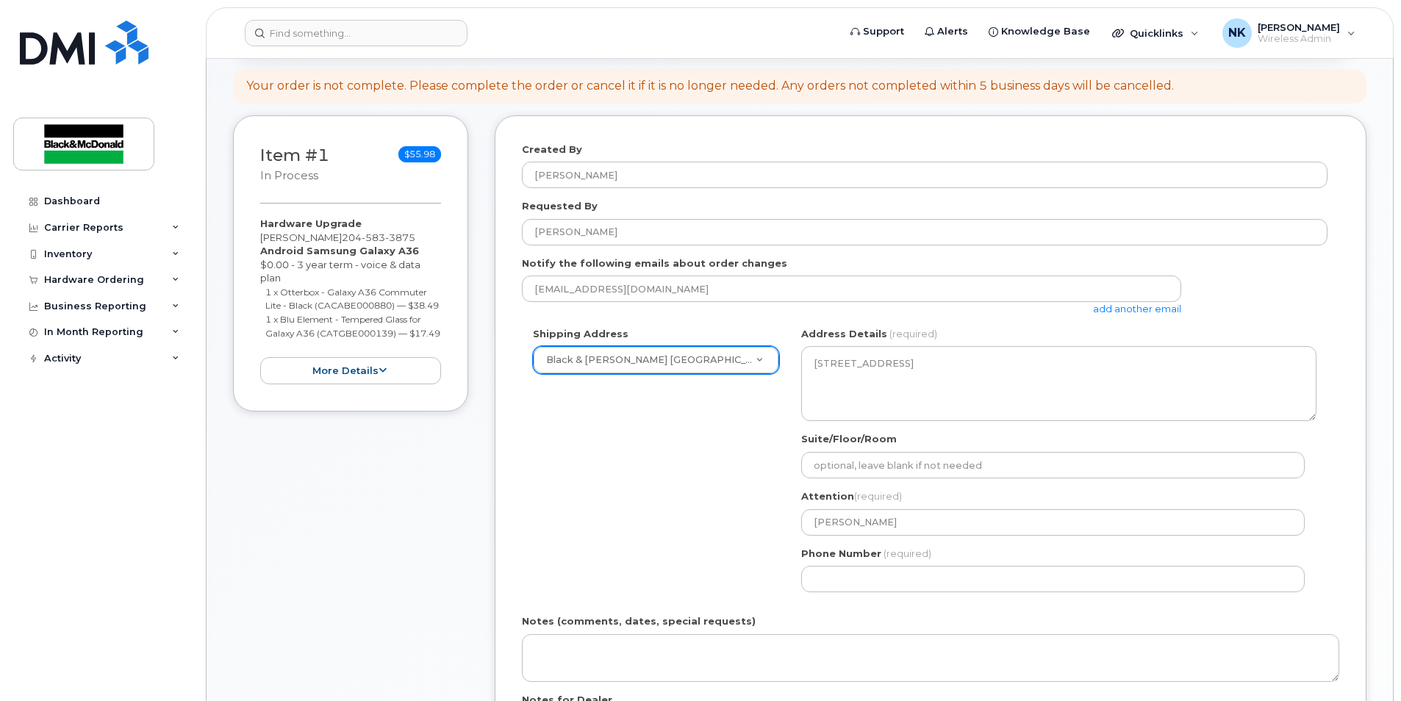
scroll to position [441, 0]
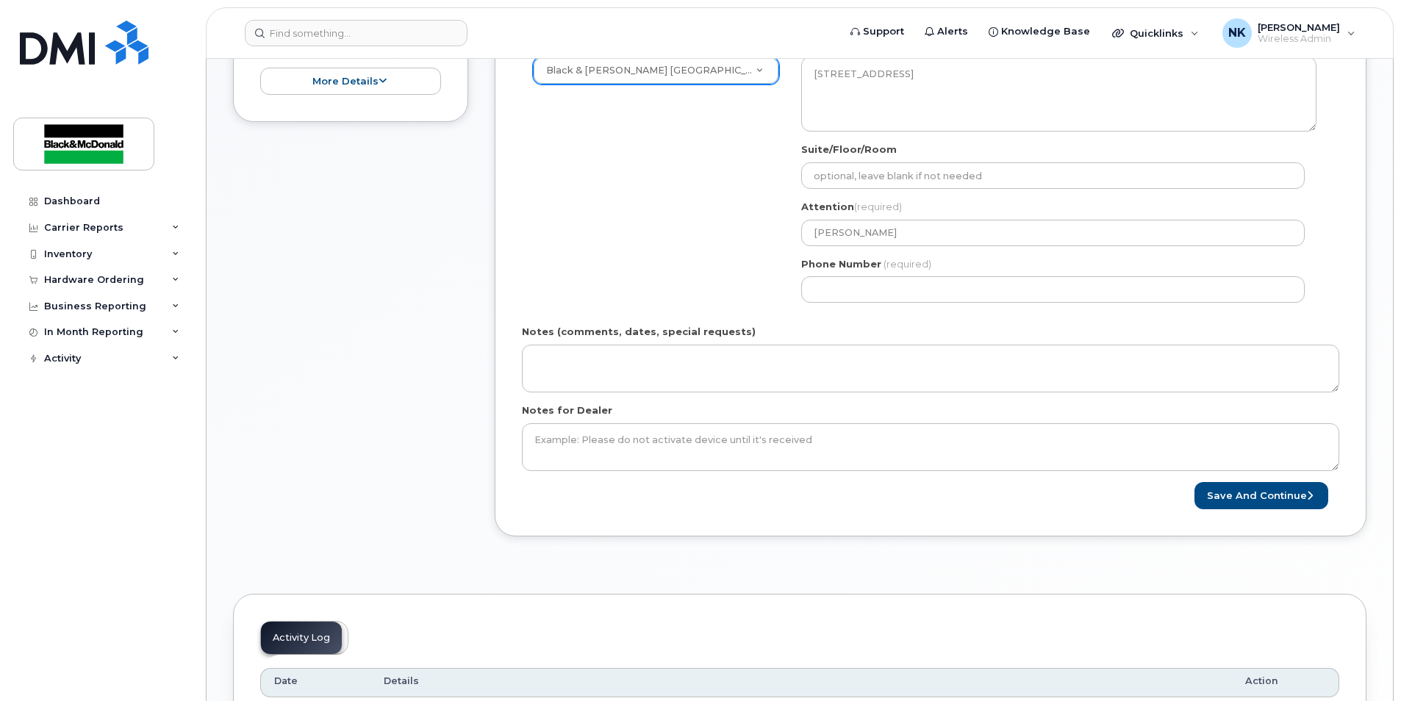
click at [731, 265] on div "Shipping Address Black & McDonald Winnipeg Black & McDonald Regina Black & McDo…" at bounding box center [925, 175] width 806 height 276
click at [1217, 497] on button "Save and Continue" at bounding box center [1262, 495] width 134 height 27
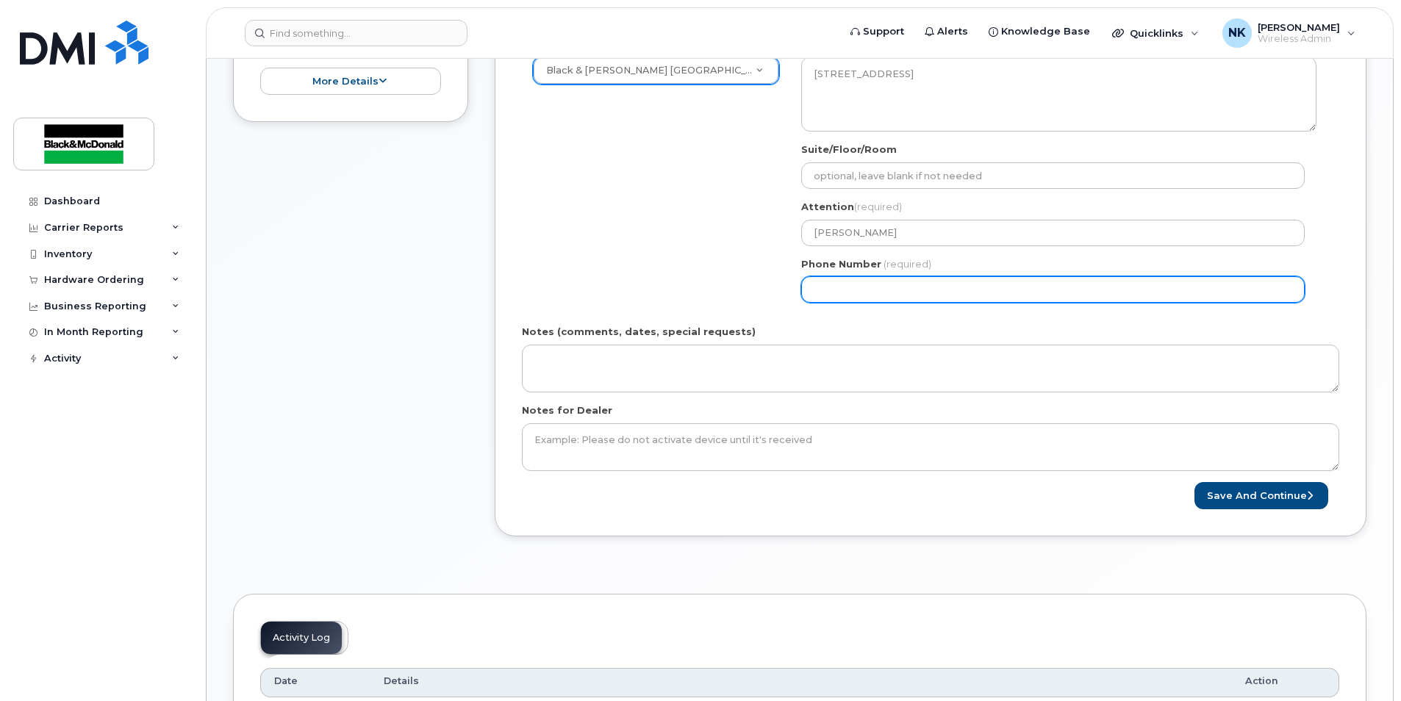
click at [891, 296] on input "Phone Number" at bounding box center [1053, 289] width 504 height 26
type input "2047744403"
select select
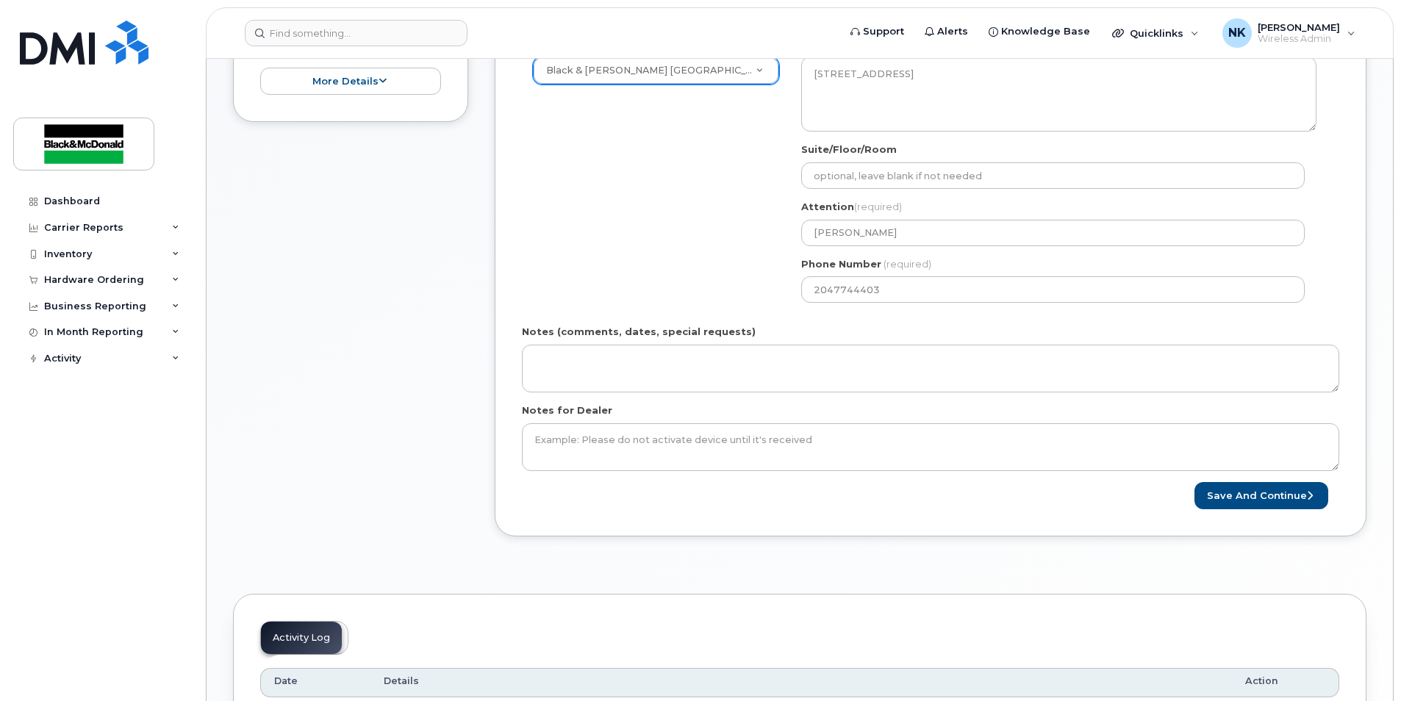
drag, startPoint x: 758, startPoint y: 295, endPoint x: 884, endPoint y: 319, distance: 128.0
click at [759, 296] on div "Shipping Address Black & McDonald Winnipeg Black & McDonald Regina Black & McDo…" at bounding box center [925, 175] width 806 height 276
click at [1279, 501] on button "Save and Continue" at bounding box center [1262, 495] width 134 height 27
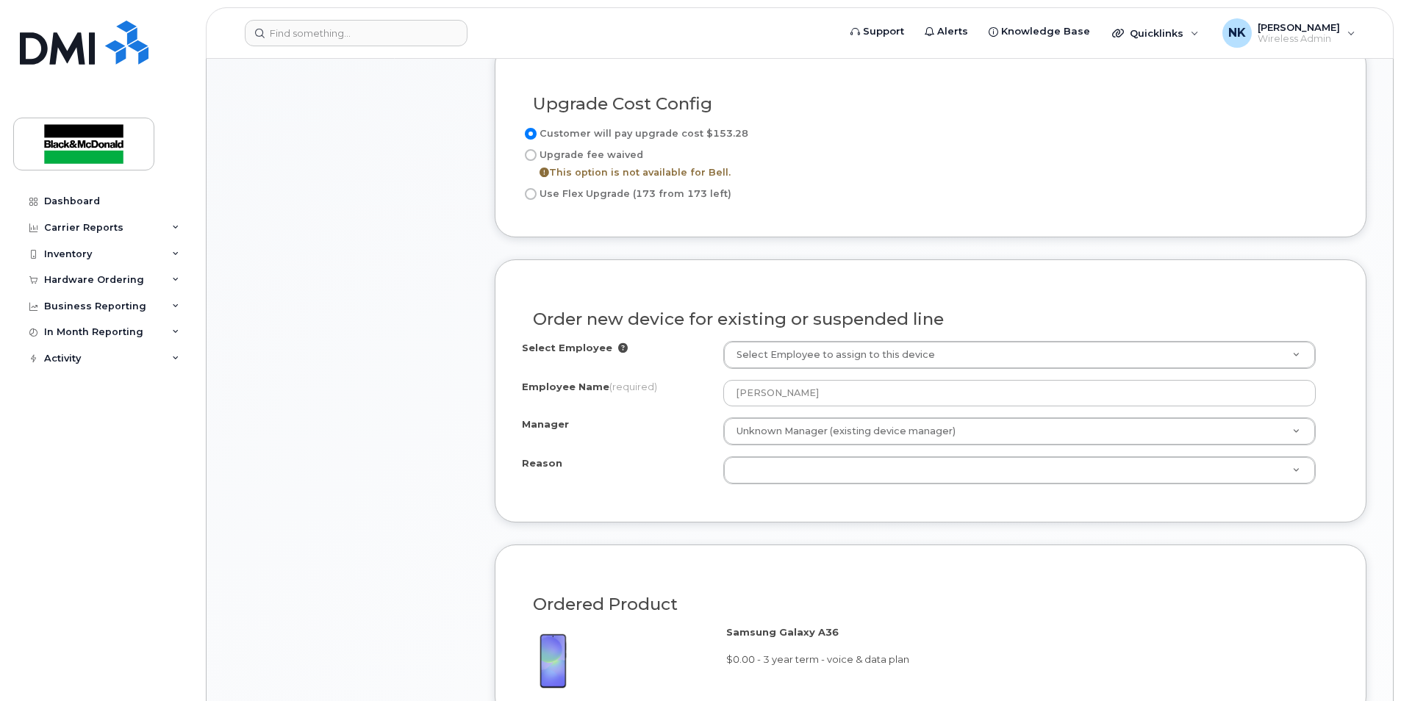
scroll to position [809, 0]
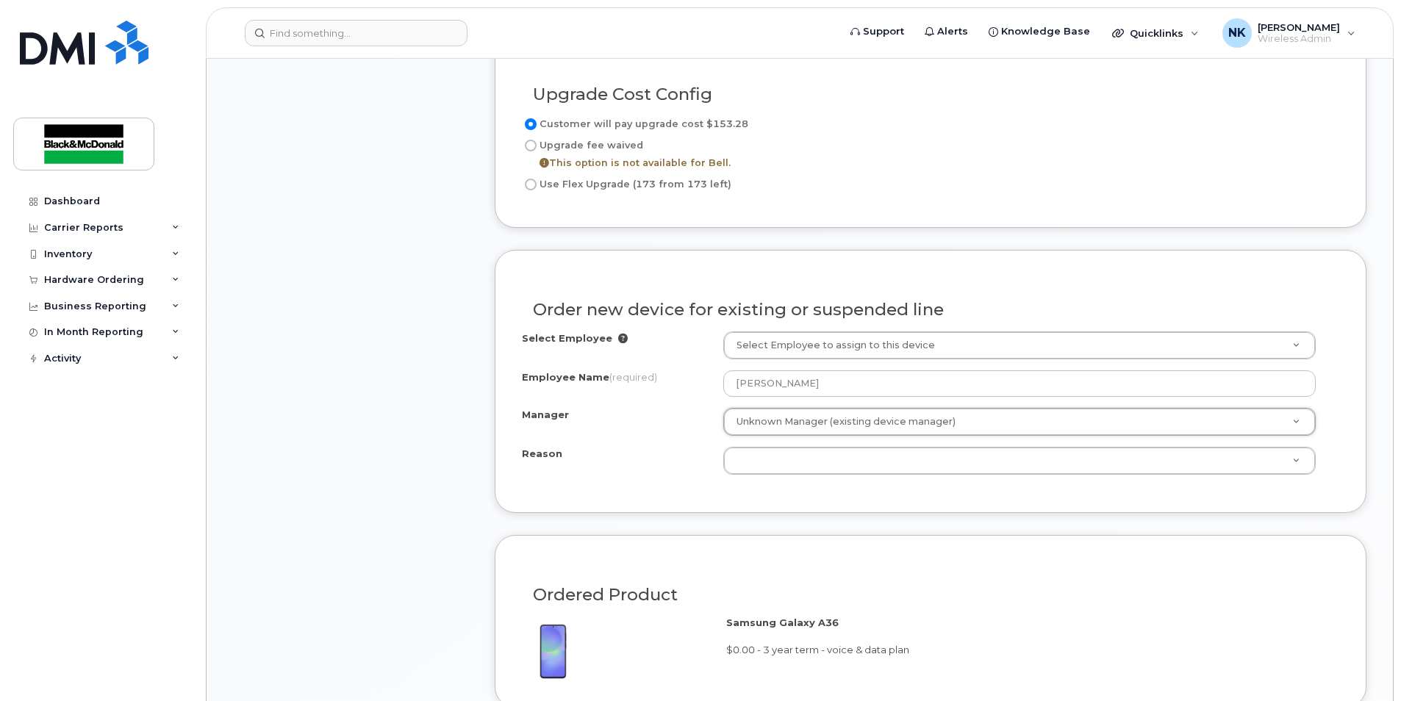
click at [644, 450] on div "Reason" at bounding box center [622, 457] width 201 height 20
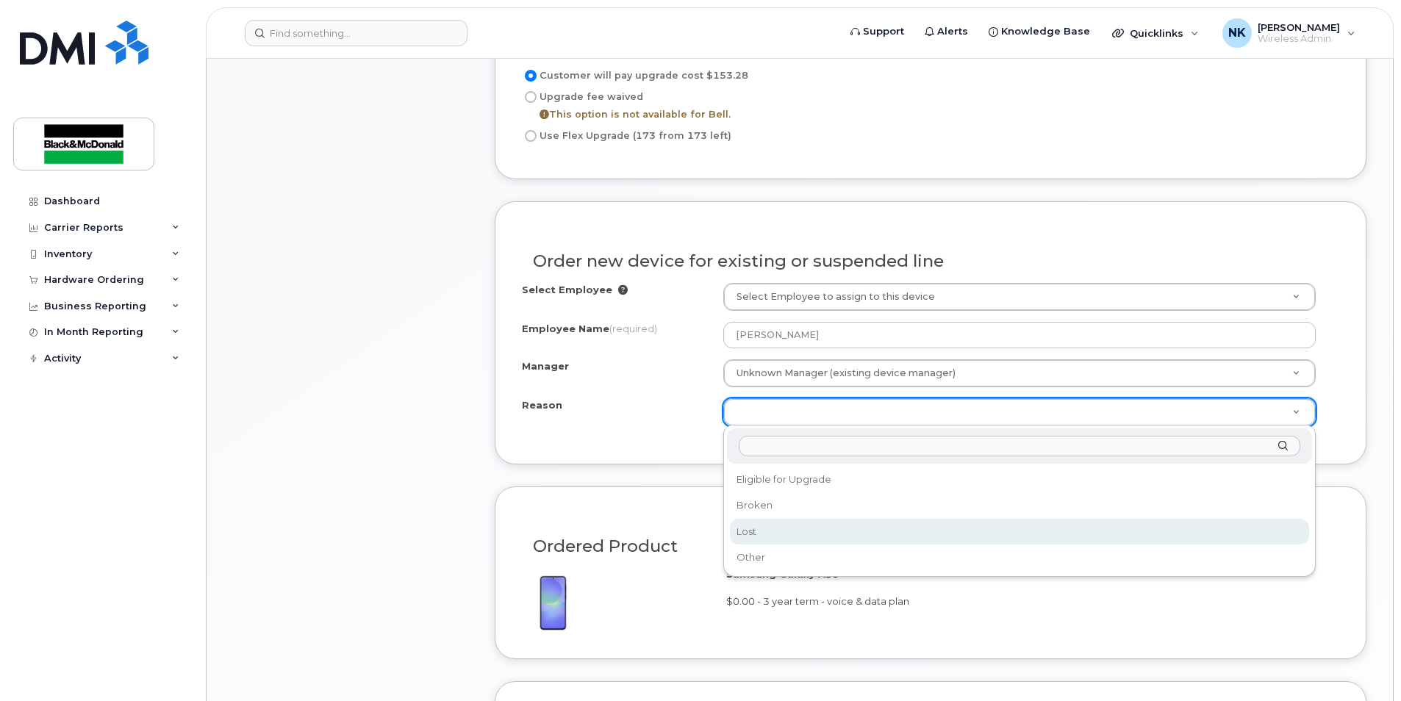
scroll to position [882, 0]
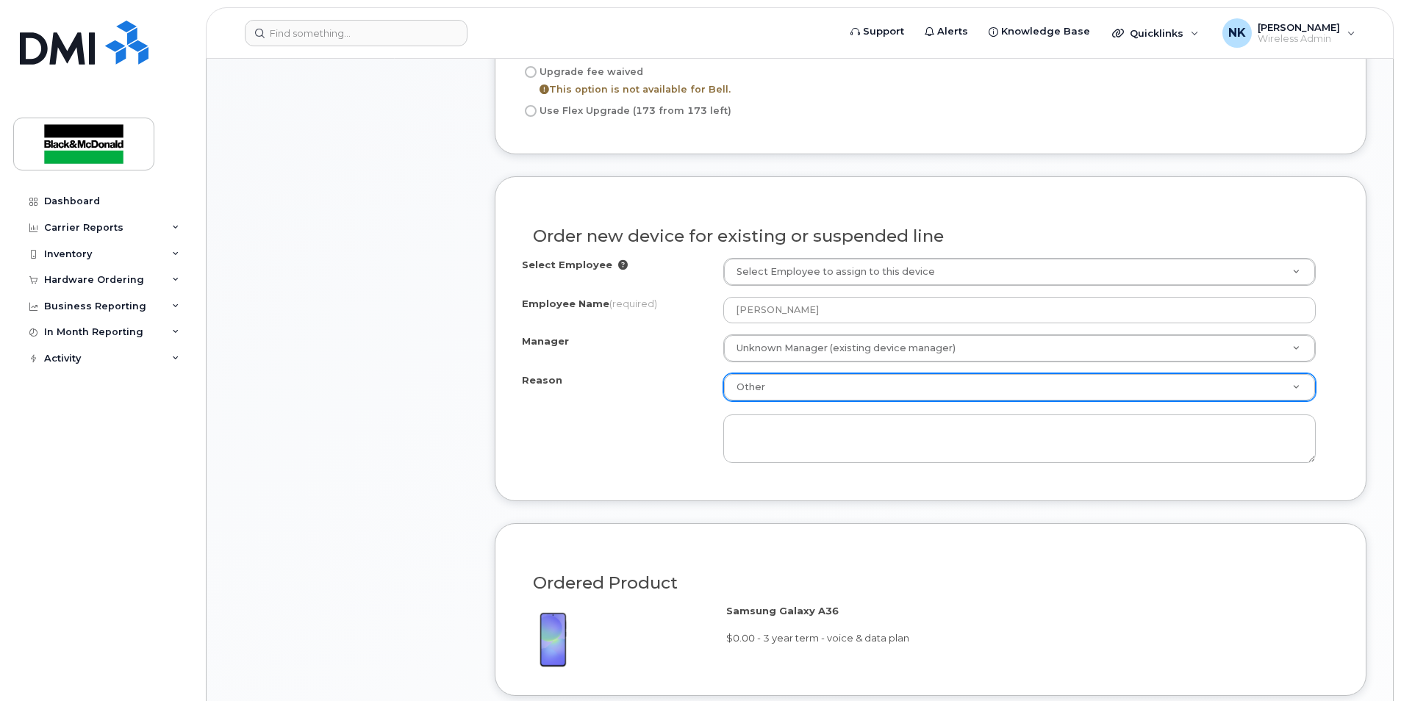
click at [697, 378] on div "Reason" at bounding box center [622, 383] width 201 height 20
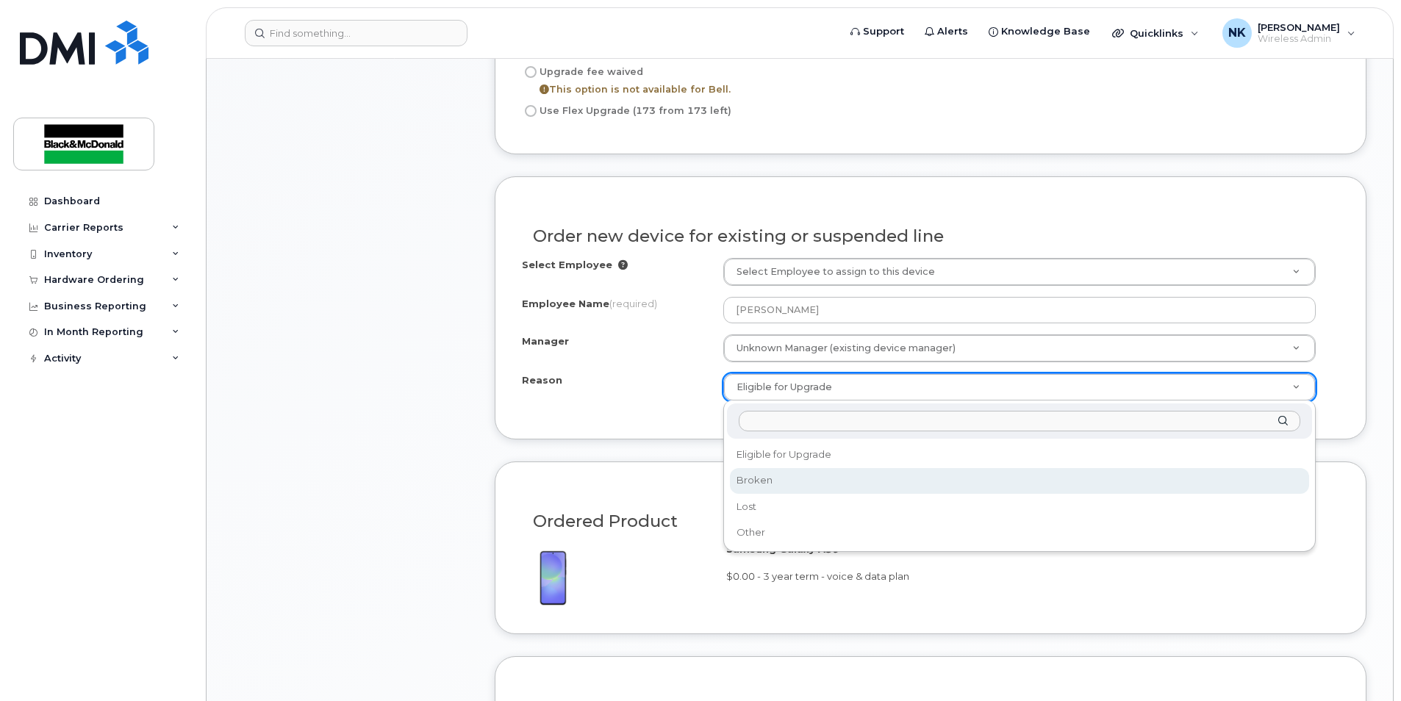
select select "broken"
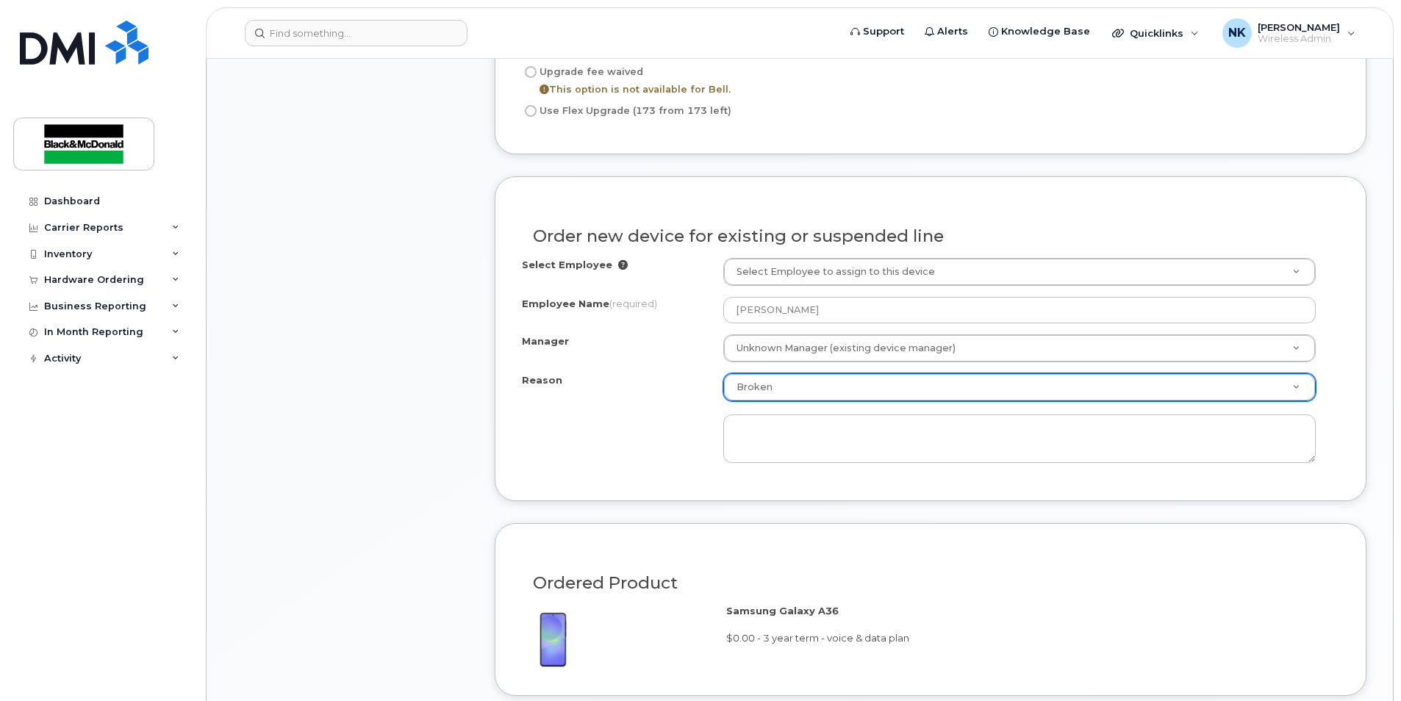
click at [657, 396] on div "Reason Broken Reason Eligible for Upgrade Broken Lost Other" at bounding box center [930, 418] width 817 height 90
click at [632, 435] on div "Reason Broken Reason Eligible for Upgrade Broken Lost Other" at bounding box center [930, 418] width 817 height 90
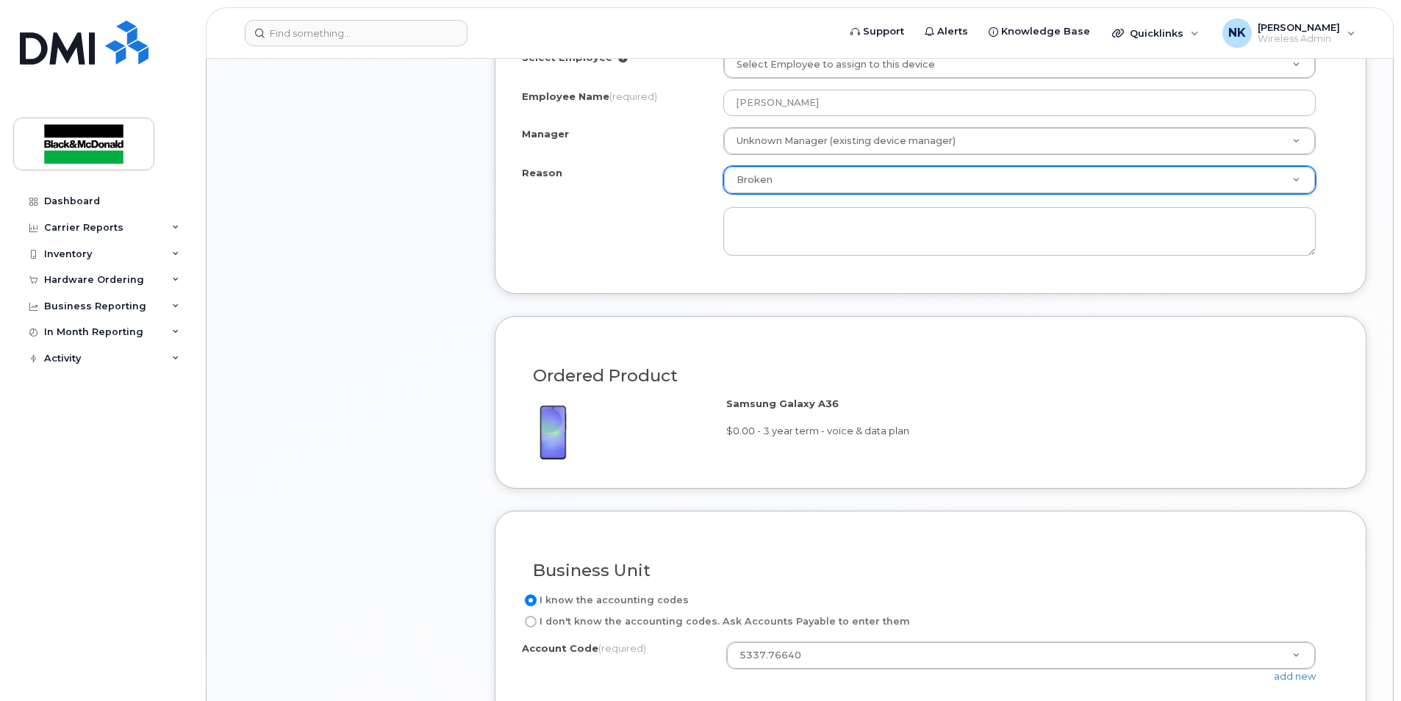
scroll to position [1103, 0]
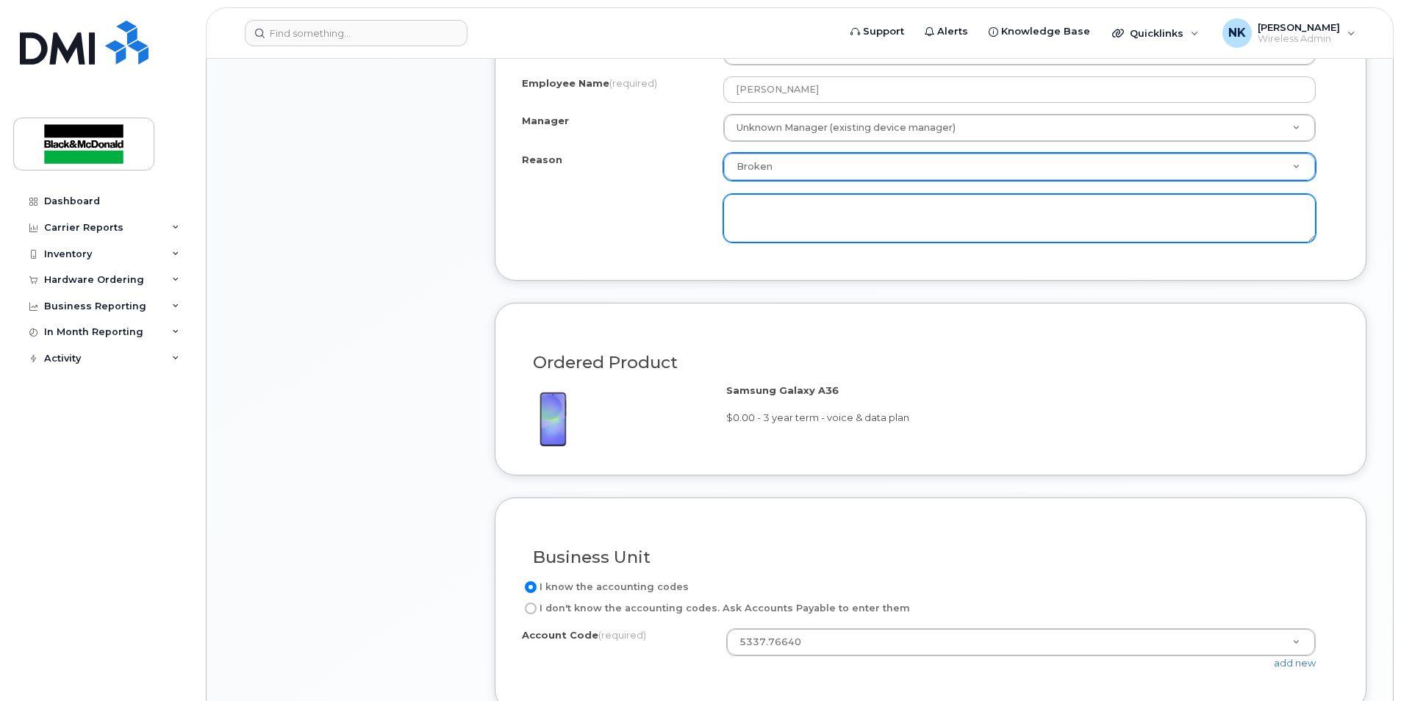
click at [785, 225] on textarea at bounding box center [1019, 218] width 592 height 49
type textarea "Cheaper to order one then get it fixed. Thank you!"
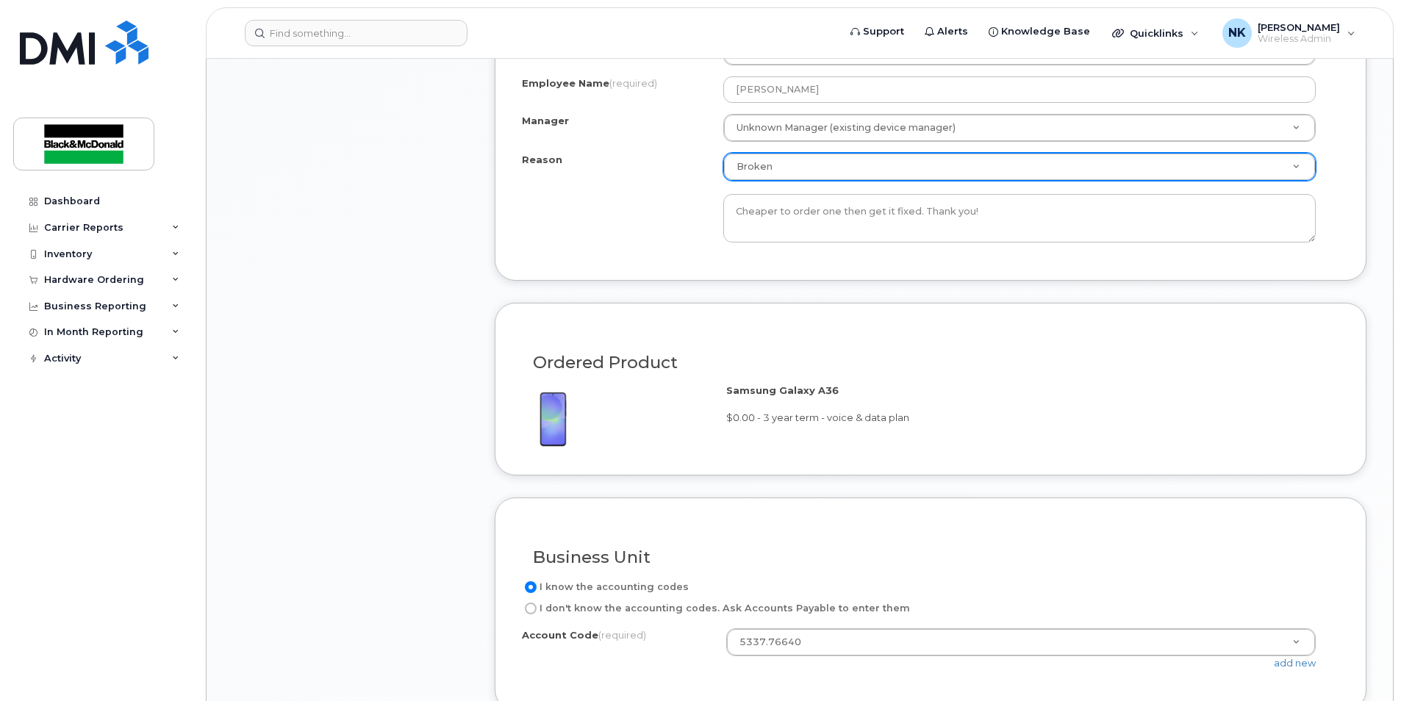
click at [634, 210] on div "Reason Broken Reason Eligible for Upgrade Broken Lost Other Cheaper to order on…" at bounding box center [930, 198] width 817 height 90
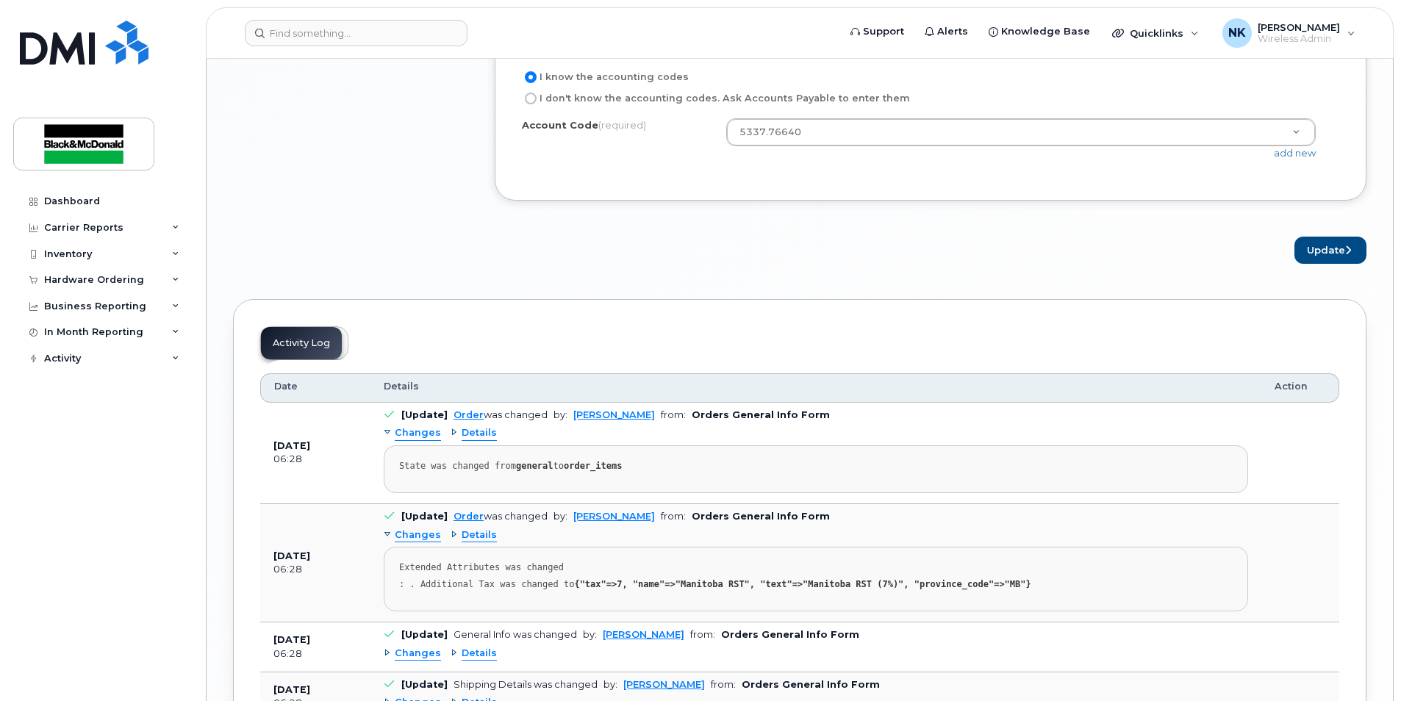
scroll to position [1323, 0]
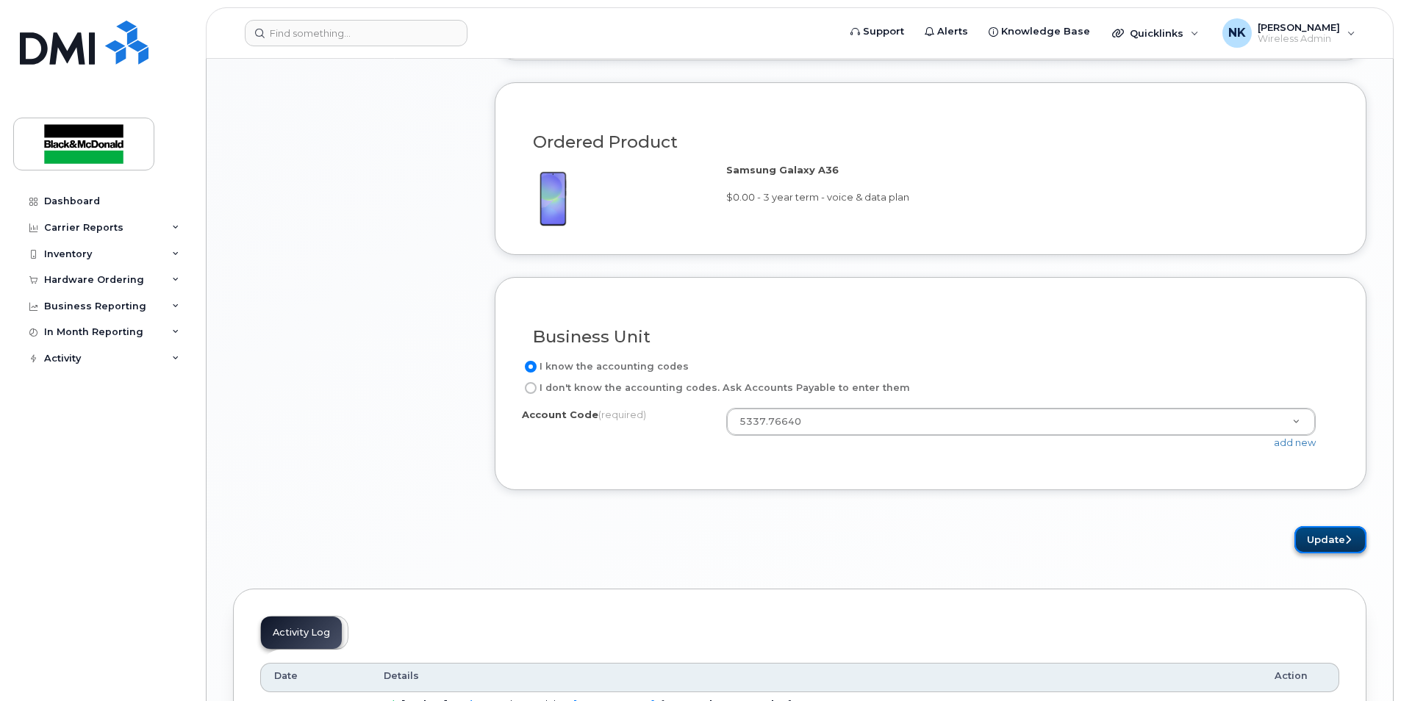
click at [1326, 548] on button "Update" at bounding box center [1331, 539] width 72 height 27
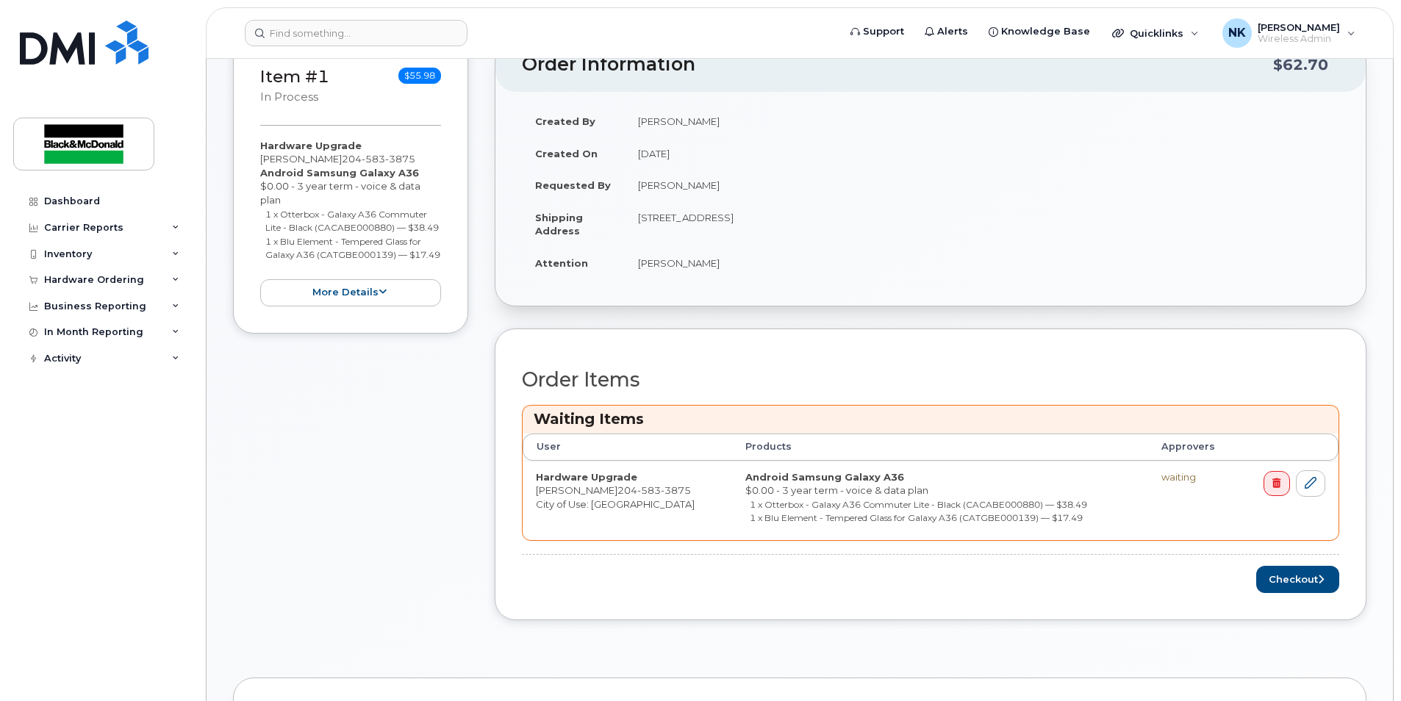
scroll to position [294, 0]
click at [1312, 582] on button "Checkout" at bounding box center [1297, 578] width 83 height 27
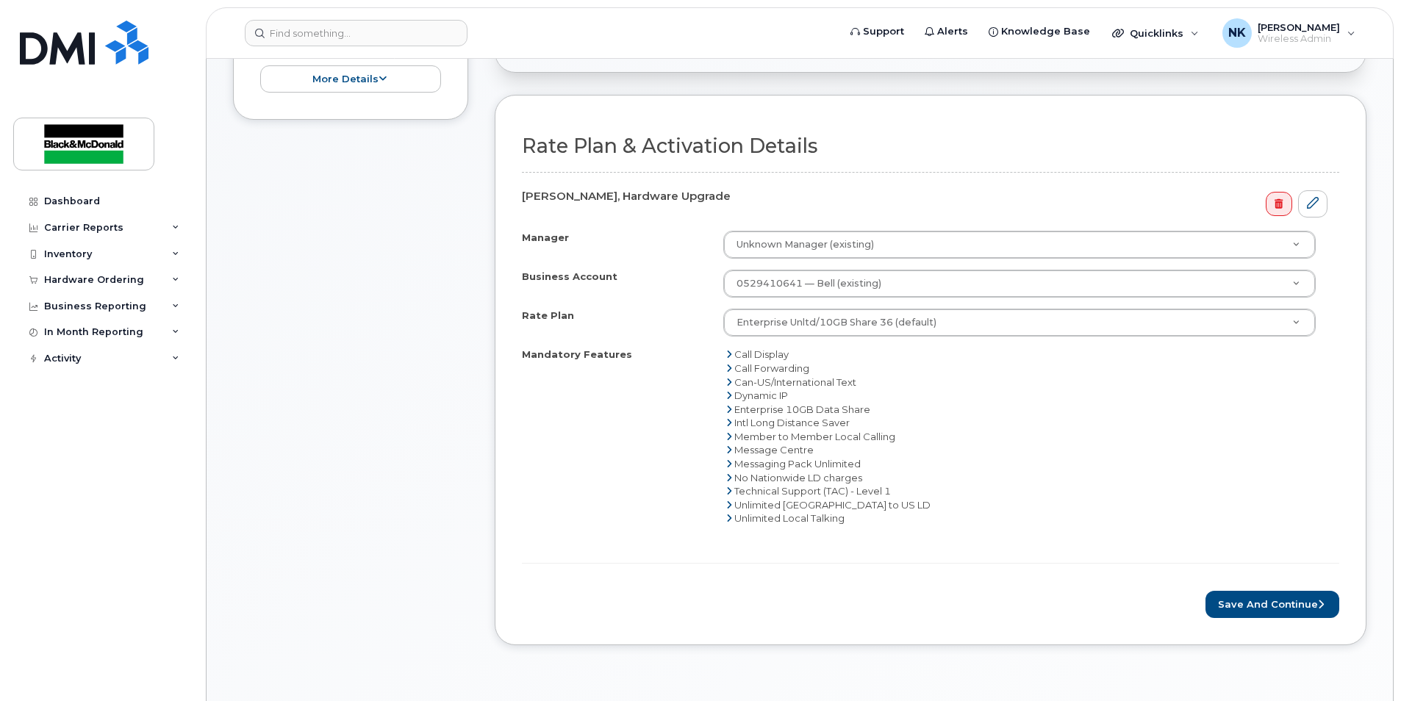
scroll to position [662, 0]
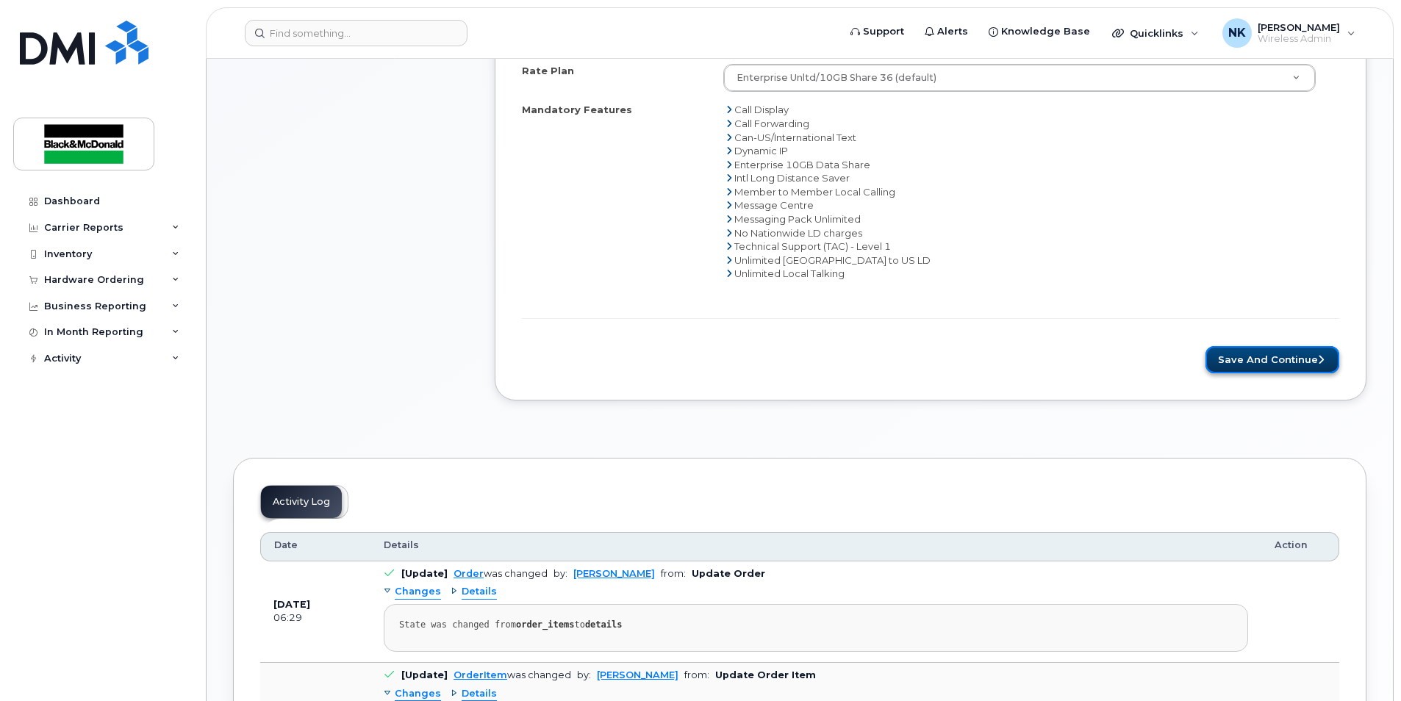
click at [1287, 348] on button "Save and Continue" at bounding box center [1273, 359] width 134 height 27
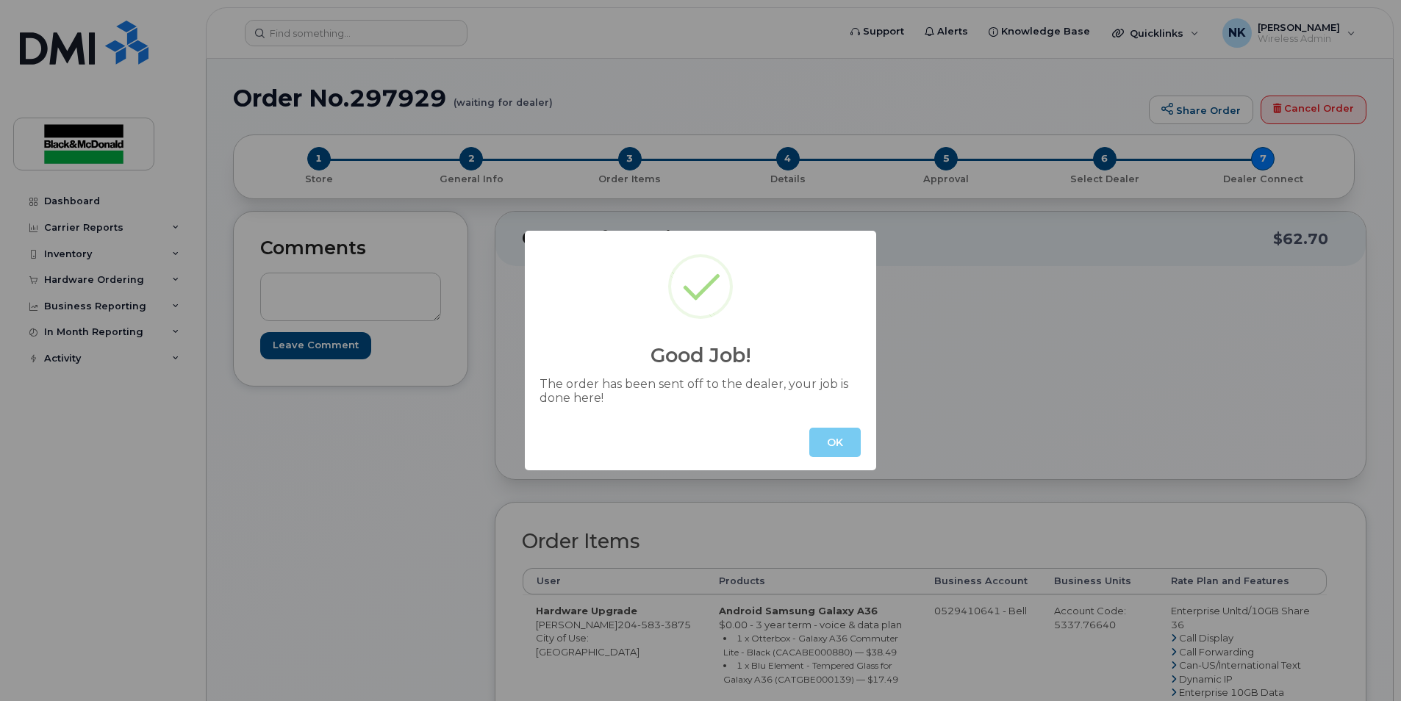
click at [834, 435] on button "OK" at bounding box center [834, 442] width 51 height 29
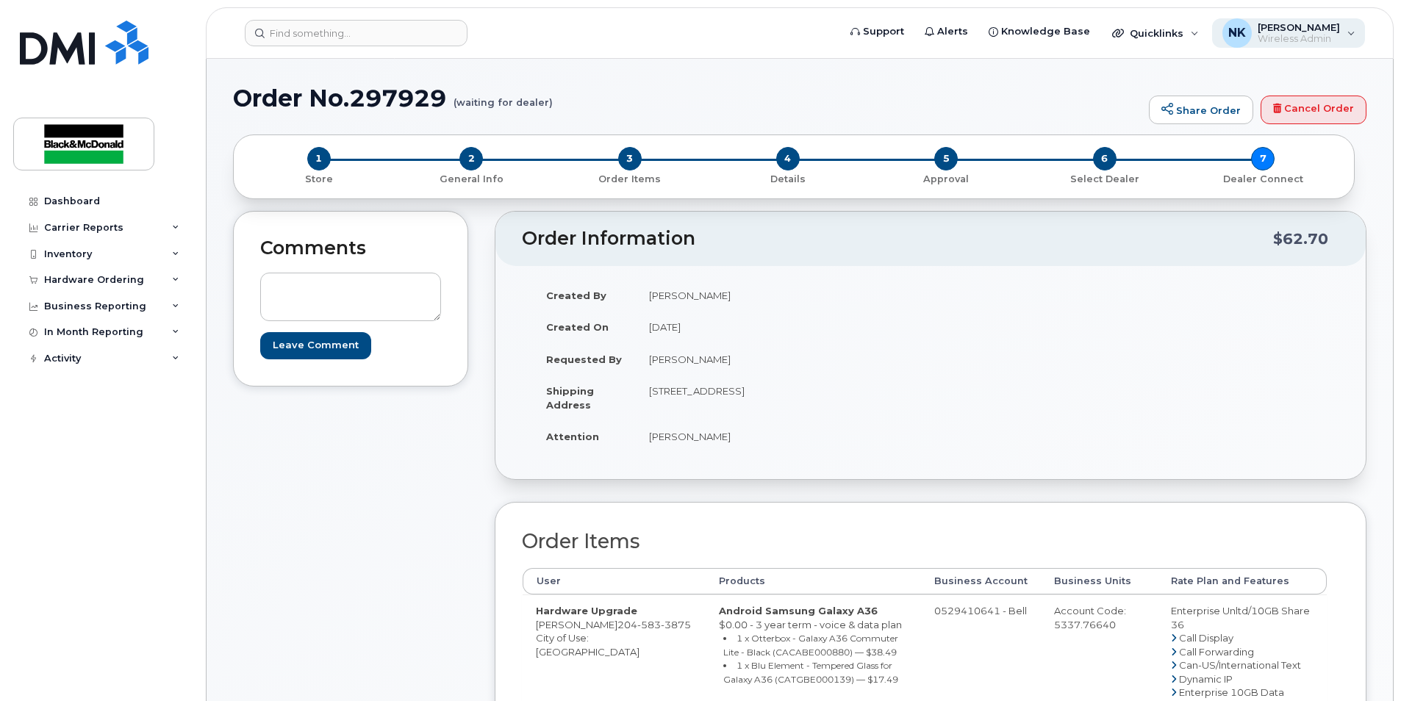
click at [1268, 29] on span "[PERSON_NAME]" at bounding box center [1299, 27] width 82 height 12
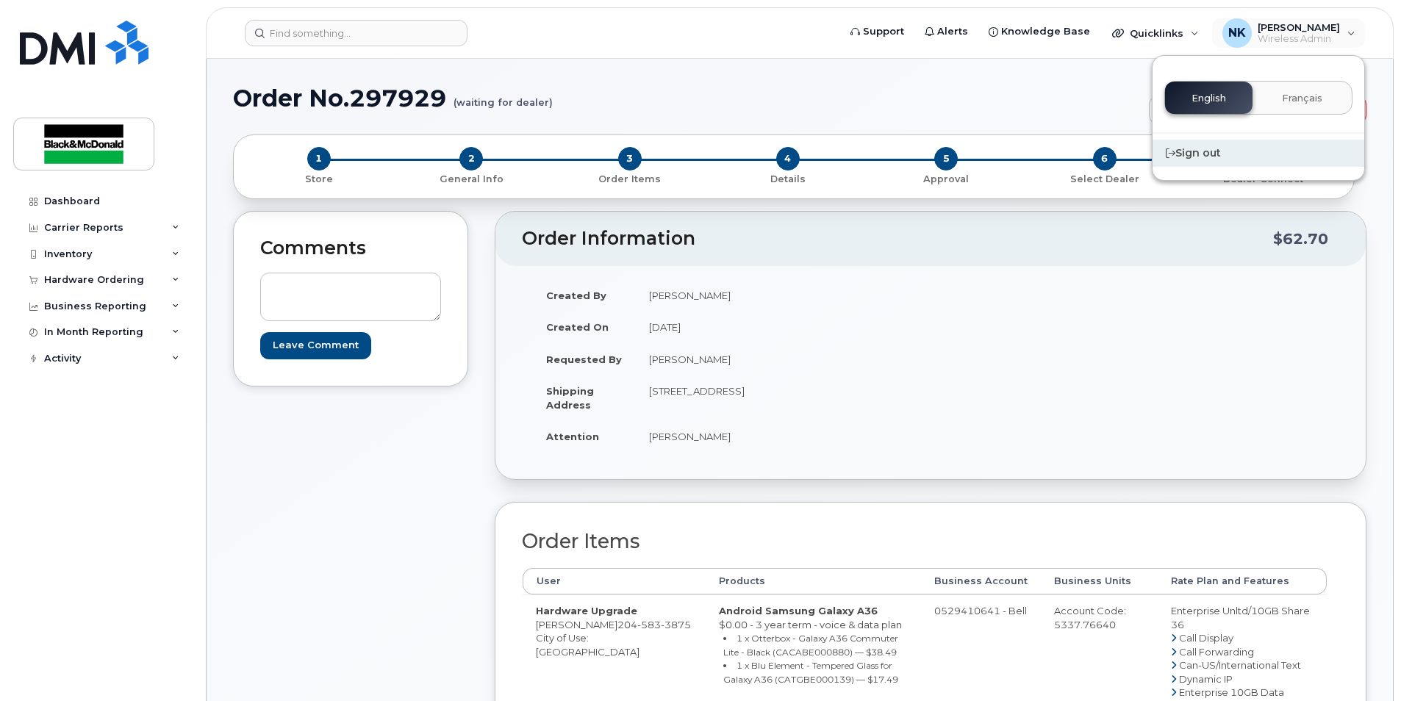
click at [1193, 150] on div "Sign out" at bounding box center [1259, 153] width 212 height 27
